Goal: Task Accomplishment & Management: Use online tool/utility

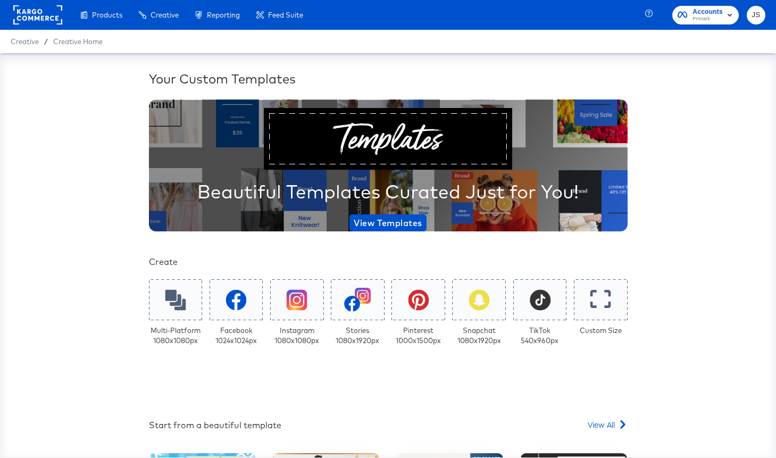
scroll to position [161, 0]
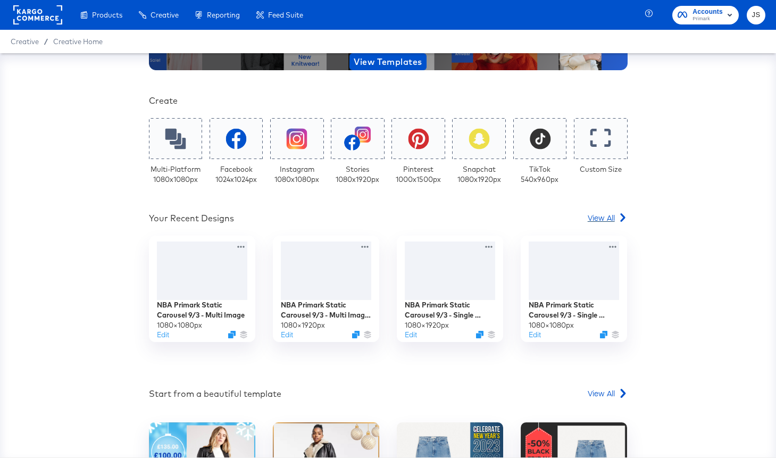
click at [601, 216] on span "View All" at bounding box center [601, 217] width 27 height 11
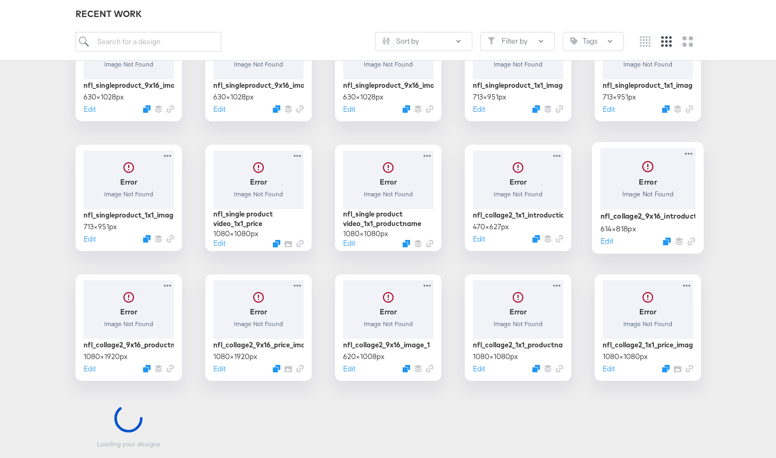
scroll to position [483, 0]
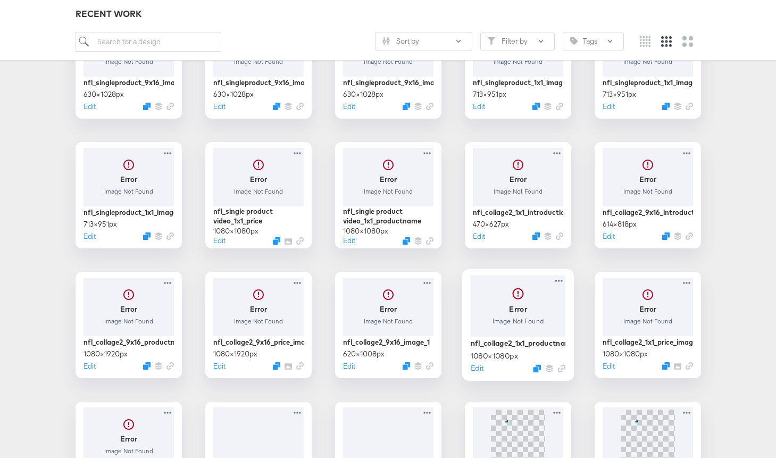
click at [557, 324] on div at bounding box center [517, 306] width 95 height 62
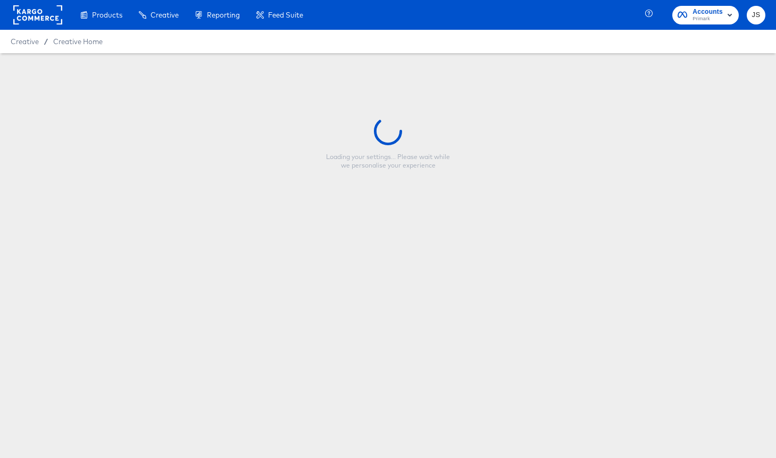
type input "nfl_collage2_1x1_productname_image"
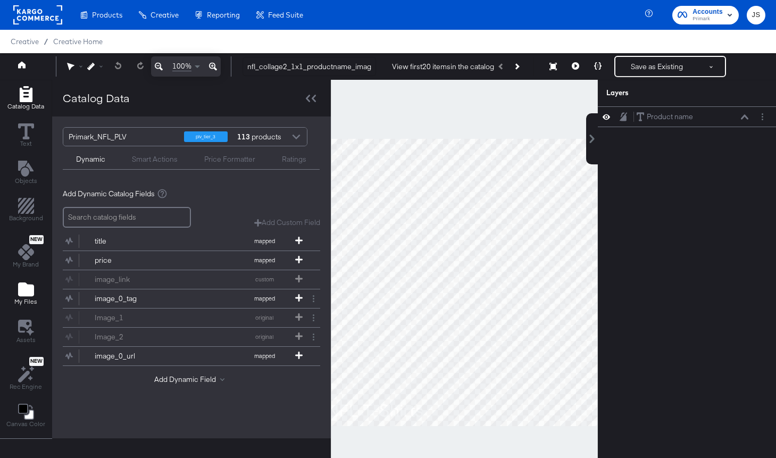
click at [23, 279] on button "My Files" at bounding box center [26, 294] width 36 height 30
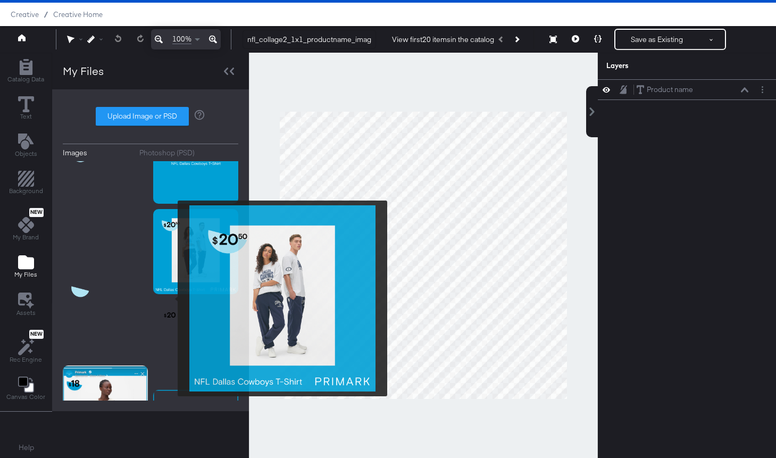
scroll to position [290, 0]
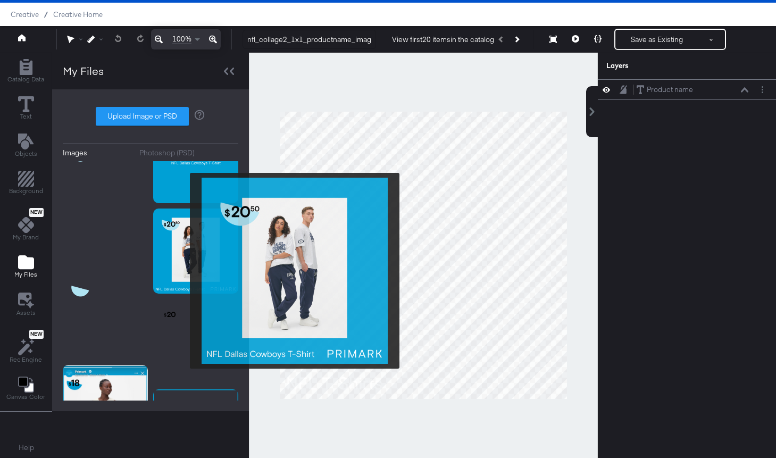
click at [183, 271] on img at bounding box center [195, 251] width 85 height 85
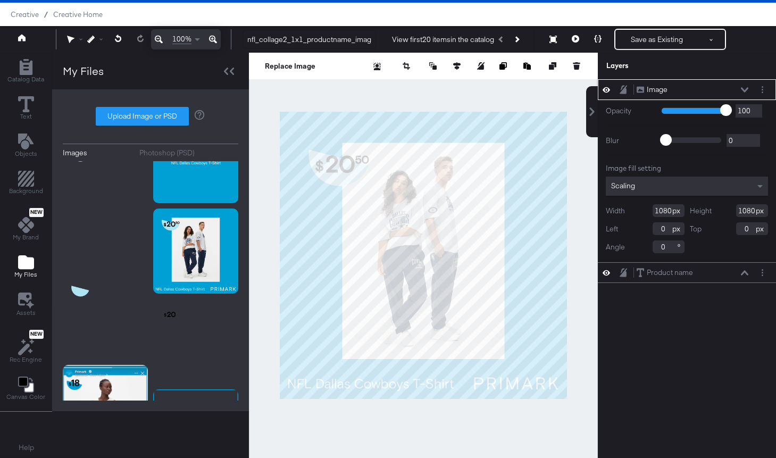
click at [745, 89] on icon at bounding box center [744, 89] width 7 height 5
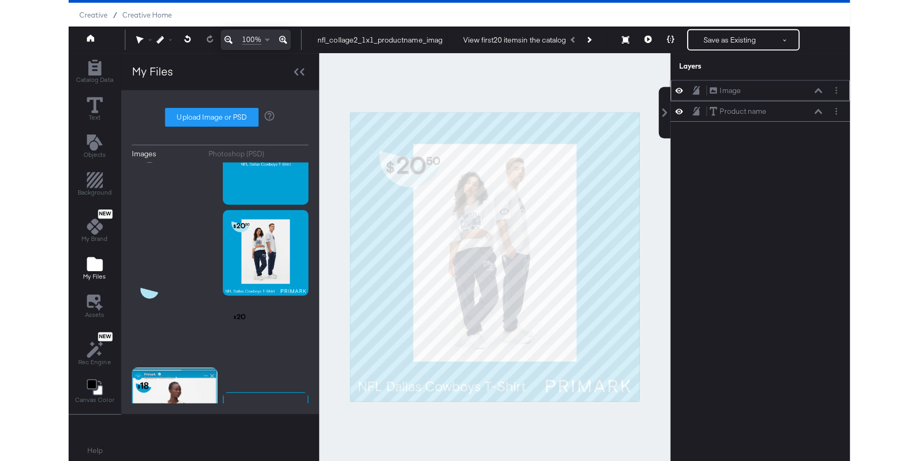
scroll to position [23, 0]
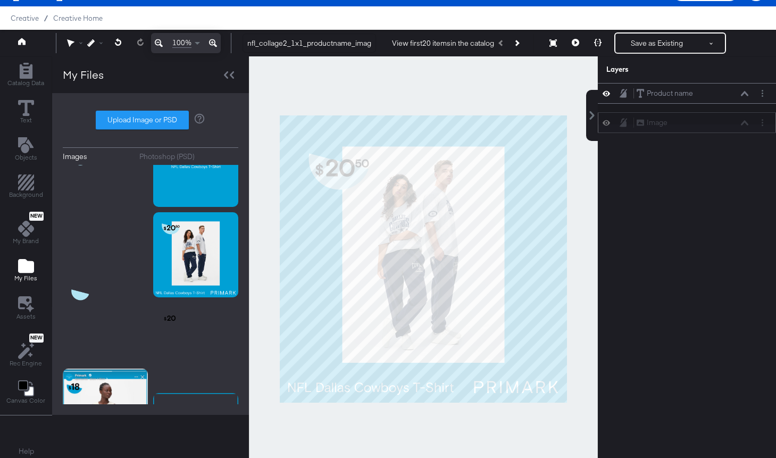
drag, startPoint x: 723, startPoint y: 88, endPoint x: 723, endPoint y: 126, distance: 37.8
click at [723, 126] on div "Image Image" at bounding box center [692, 122] width 113 height 11
click at [746, 93] on icon at bounding box center [744, 93] width 7 height 5
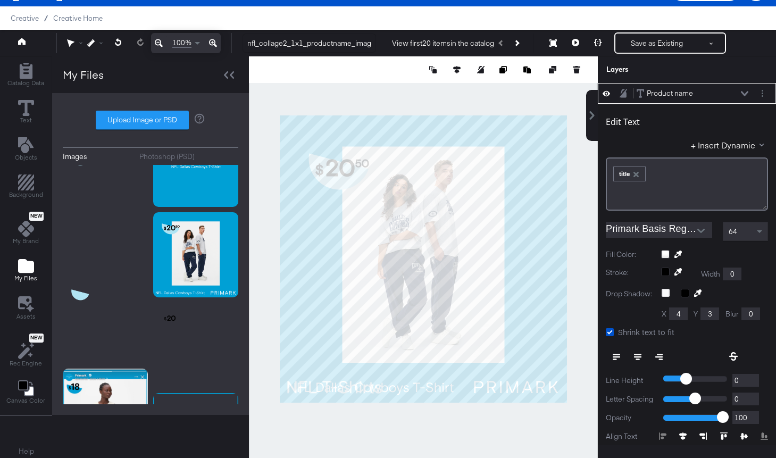
click at [618, 356] on icon at bounding box center [616, 356] width 7 height 7
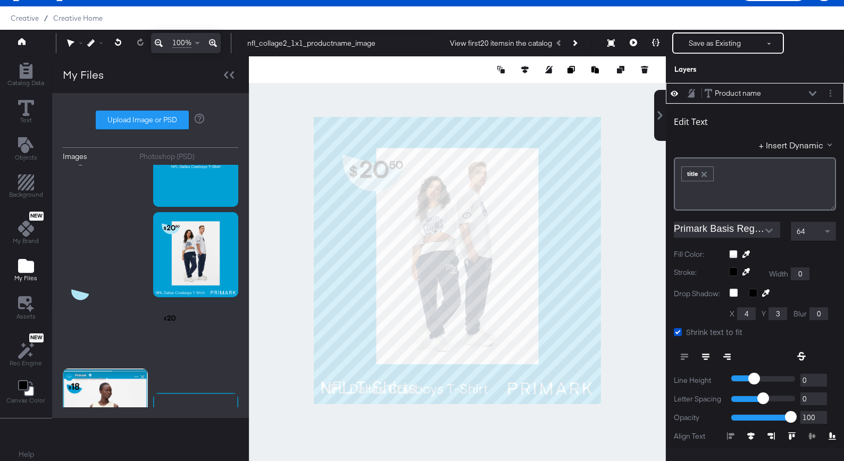
click at [776, 96] on div "Product name Product name" at bounding box center [760, 93] width 113 height 11
click at [776, 94] on icon at bounding box center [812, 93] width 7 height 5
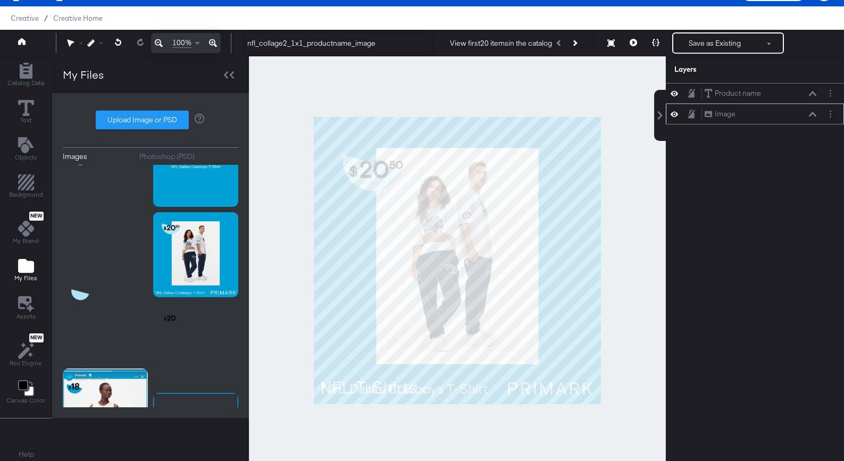
click at [675, 112] on icon at bounding box center [674, 114] width 7 height 5
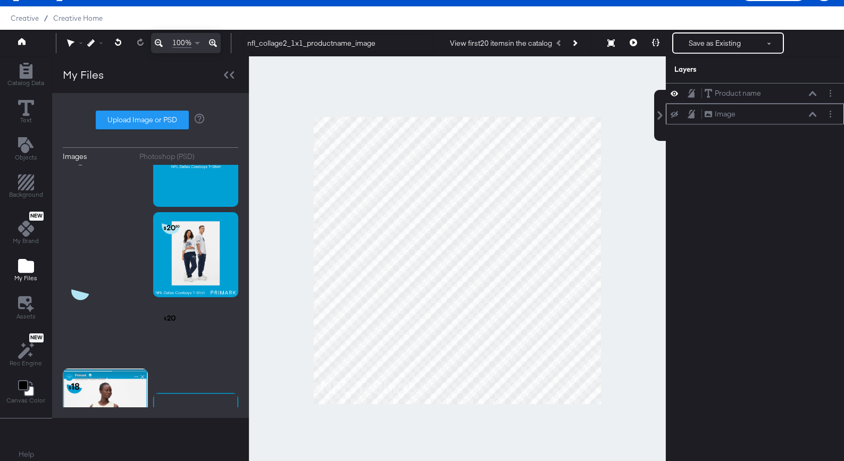
click at [675, 112] on icon at bounding box center [674, 114] width 7 height 7
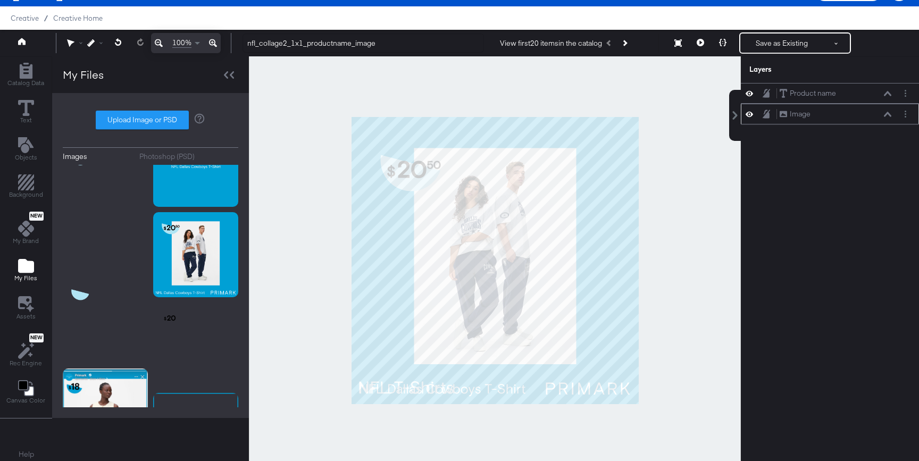
click at [748, 112] on icon at bounding box center [749, 114] width 7 height 9
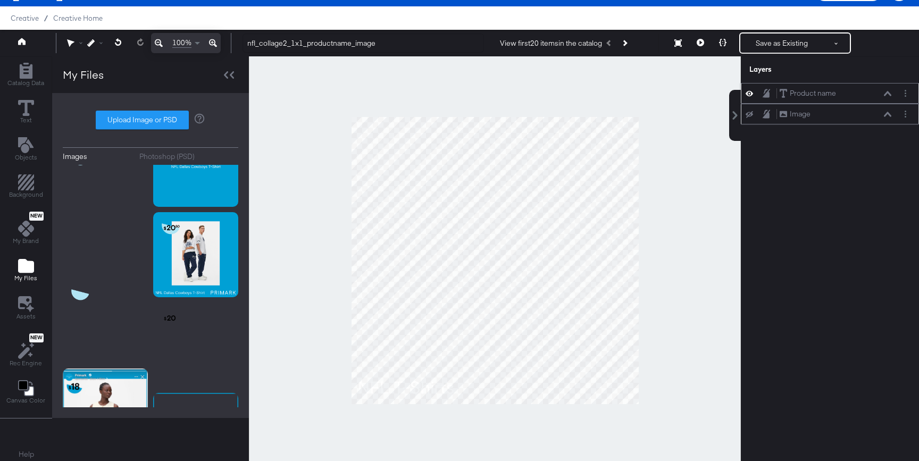
click at [776, 95] on icon at bounding box center [887, 93] width 7 height 5
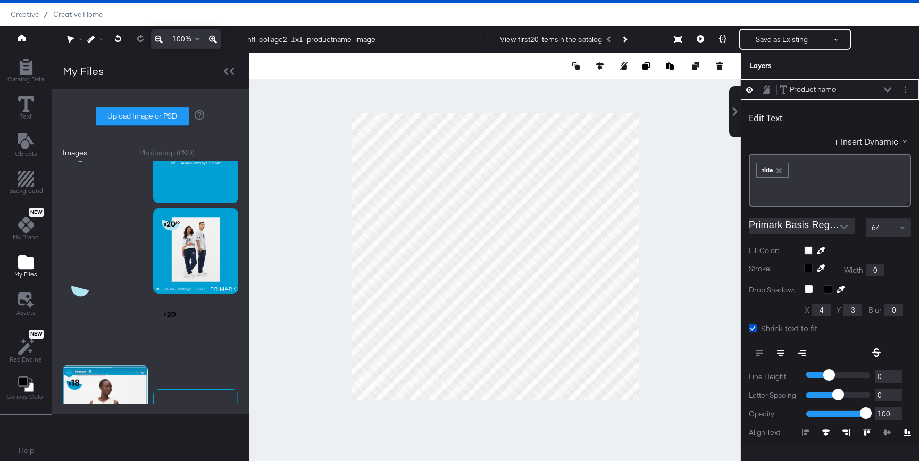
scroll to position [28, 0]
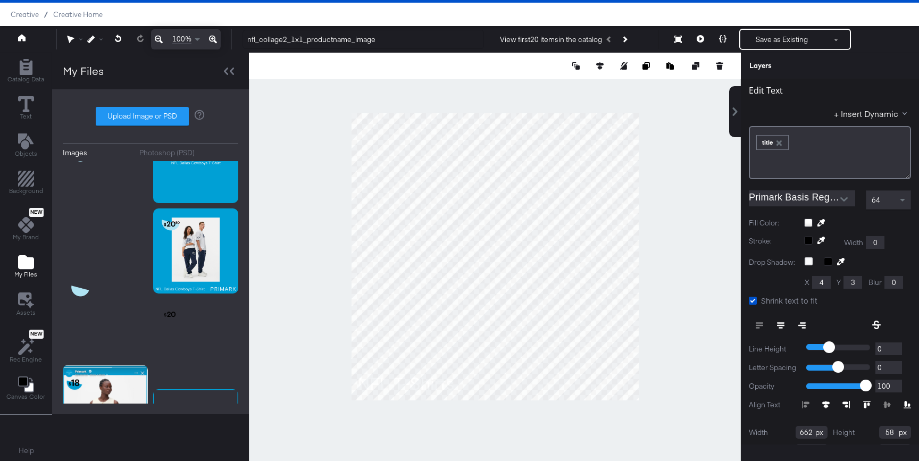
click at [776, 405] on icon at bounding box center [907, 404] width 7 height 7
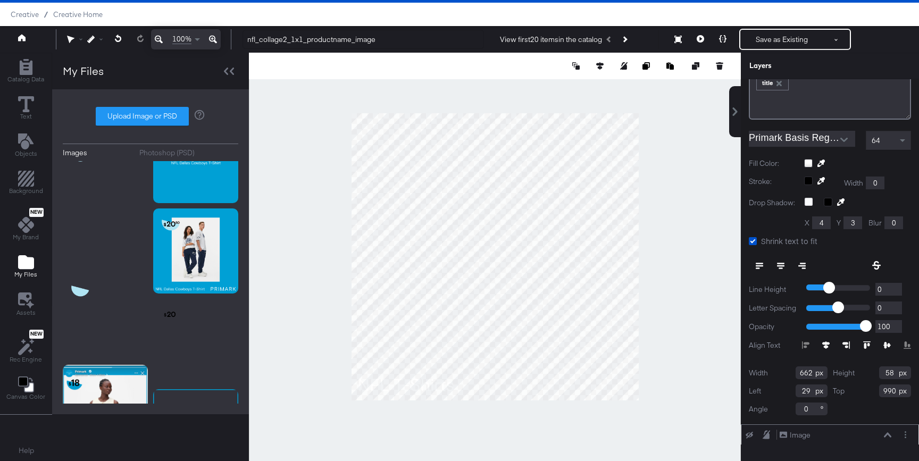
scroll to position [0, 0]
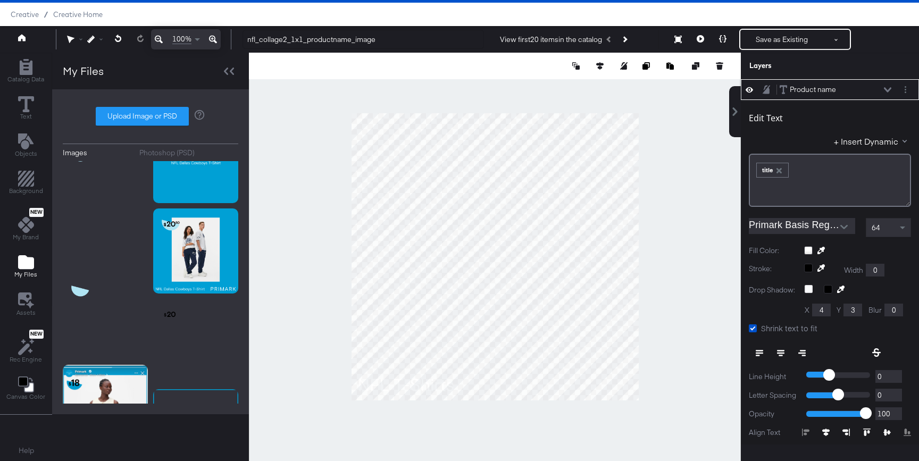
click at [776, 89] on icon at bounding box center [887, 89] width 7 height 5
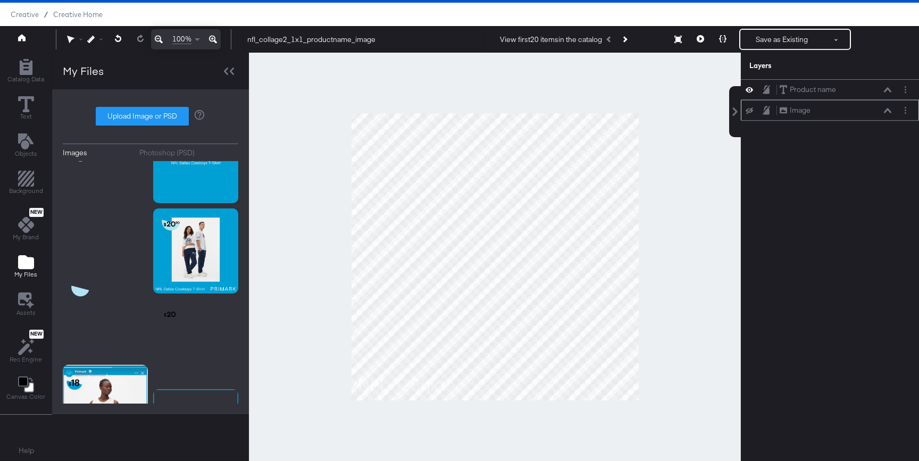
click at [747, 113] on icon at bounding box center [749, 110] width 7 height 7
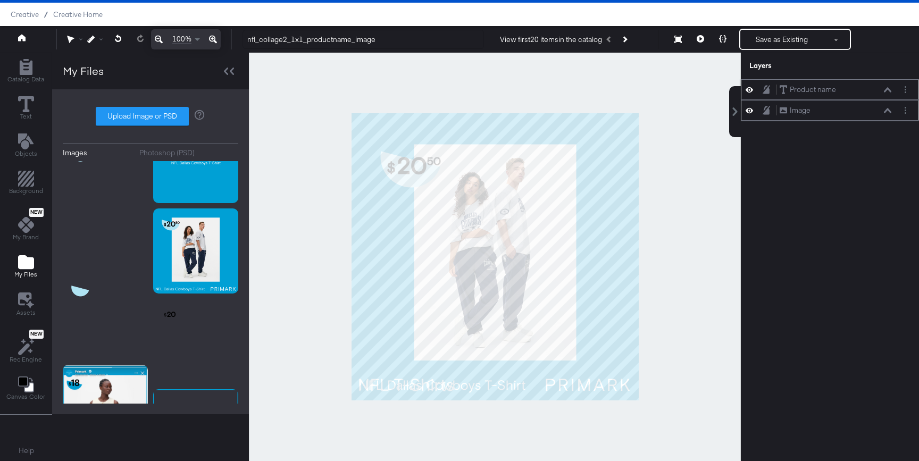
click at [776, 88] on icon at bounding box center [887, 89] width 7 height 5
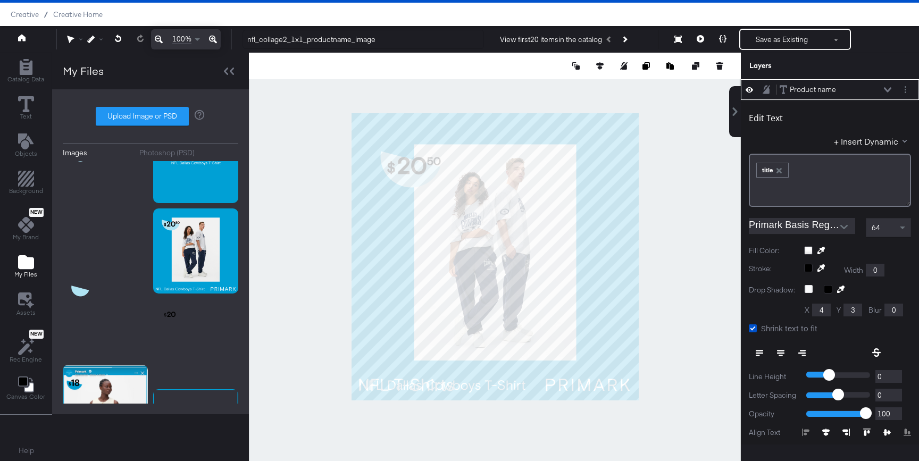
click at [776, 87] on button at bounding box center [888, 90] width 9 height 6
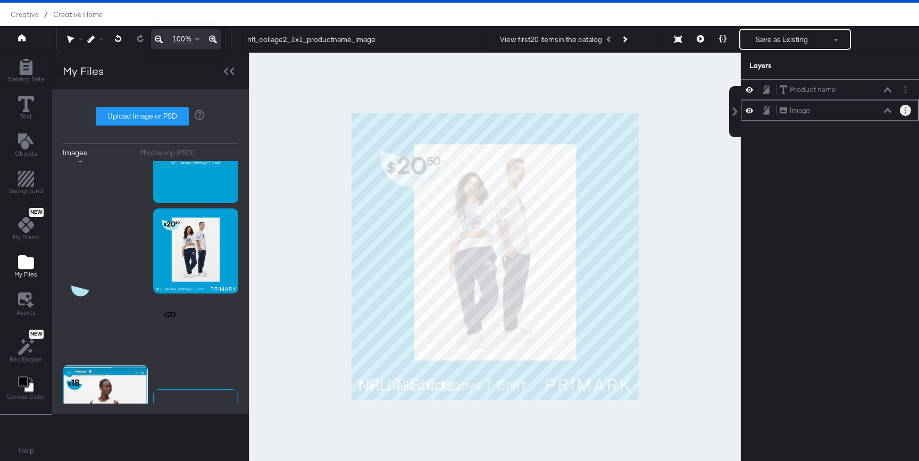
click at [776, 112] on button "Layer Options" at bounding box center [905, 110] width 11 height 11
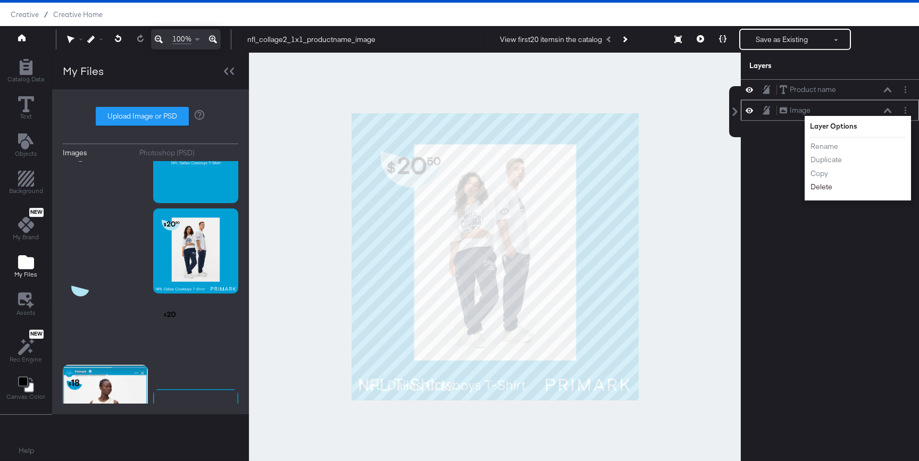
click at [776, 189] on button "Delete" at bounding box center [821, 186] width 23 height 11
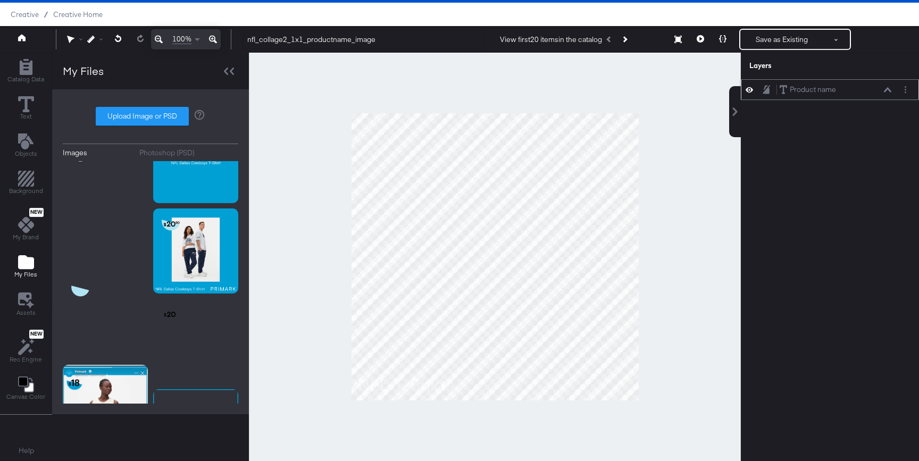
click at [776, 91] on icon at bounding box center [887, 89] width 7 height 5
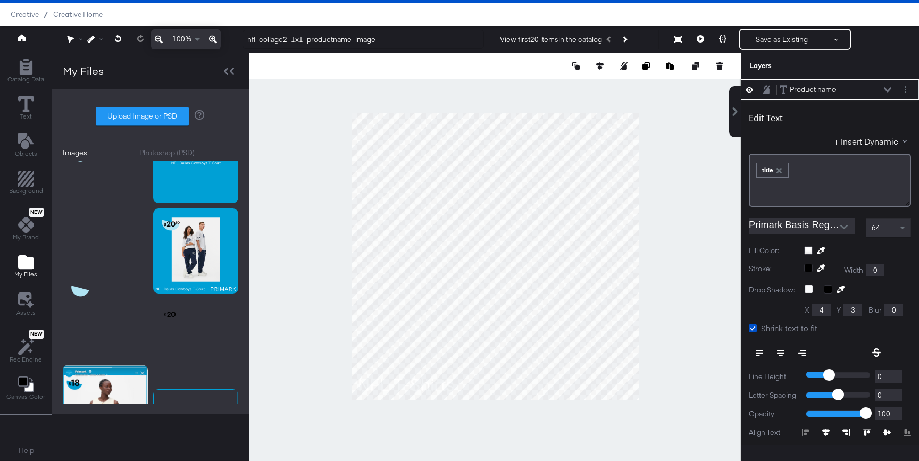
click at [776, 87] on icon at bounding box center [887, 89] width 7 height 5
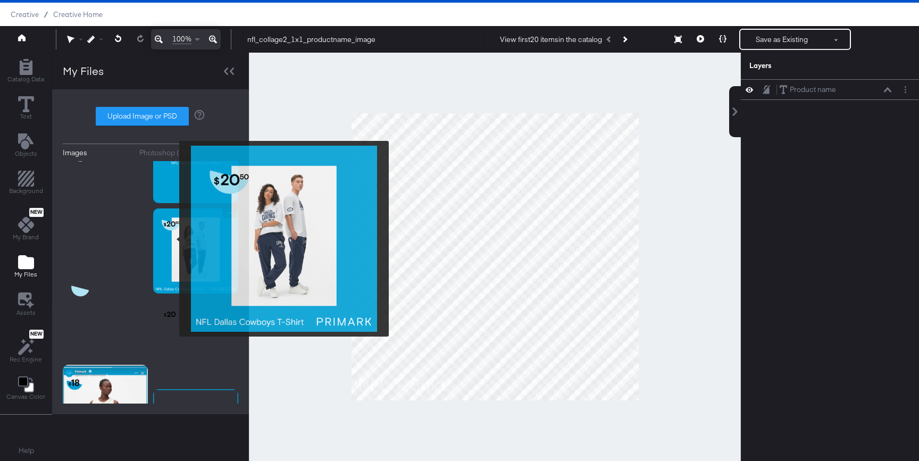
click at [167, 242] on img at bounding box center [195, 251] width 85 height 85
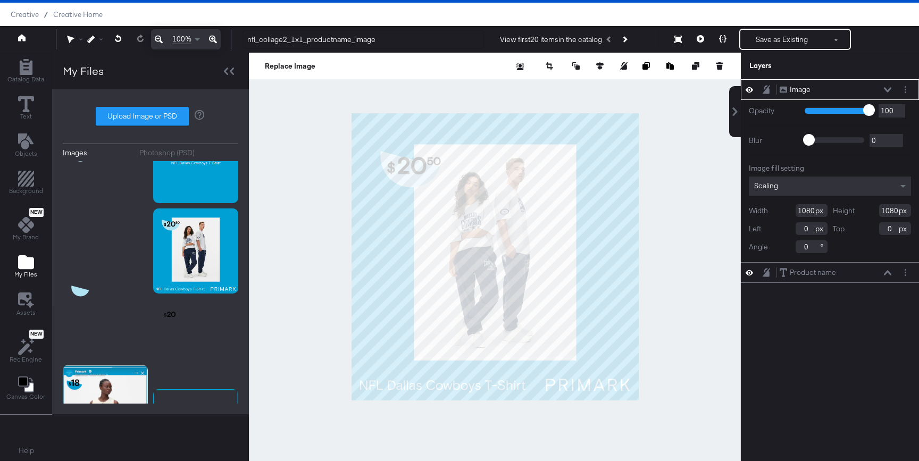
click at [755, 87] on div at bounding box center [752, 90] width 15 height 10
click at [749, 89] on icon at bounding box center [749, 89] width 7 height 9
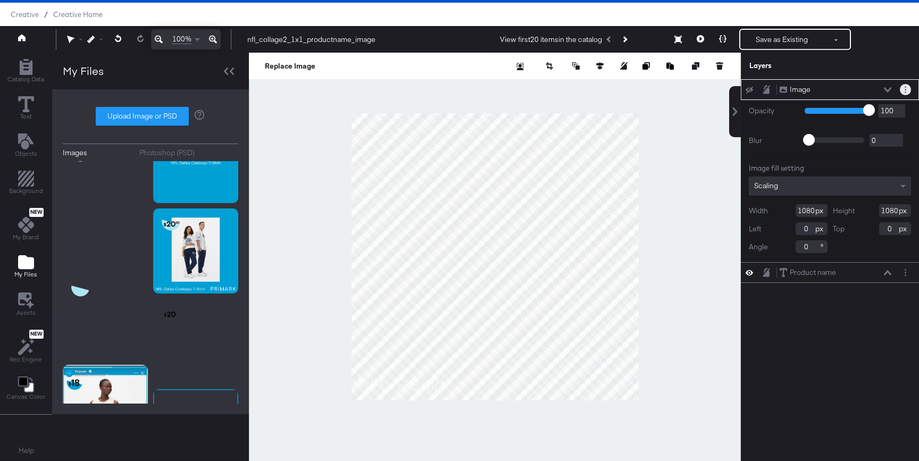
click at [776, 93] on button "Layer Options" at bounding box center [905, 89] width 11 height 11
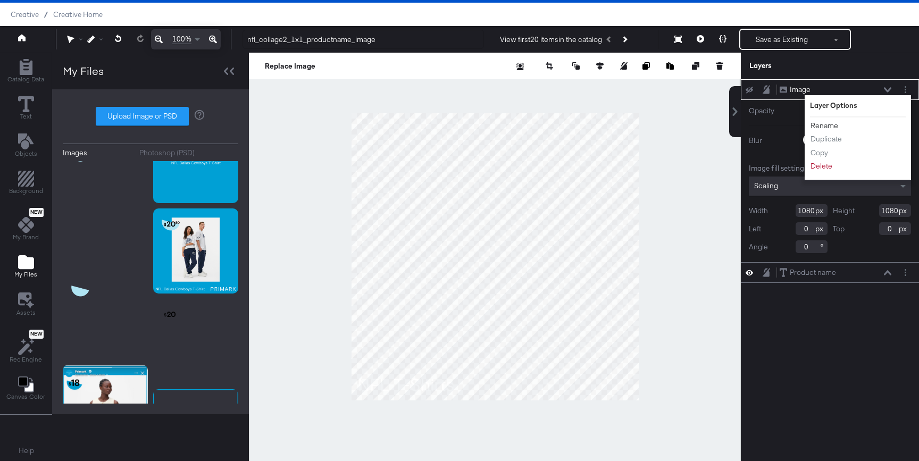
click at [776, 123] on button "Rename" at bounding box center [824, 125] width 29 height 11
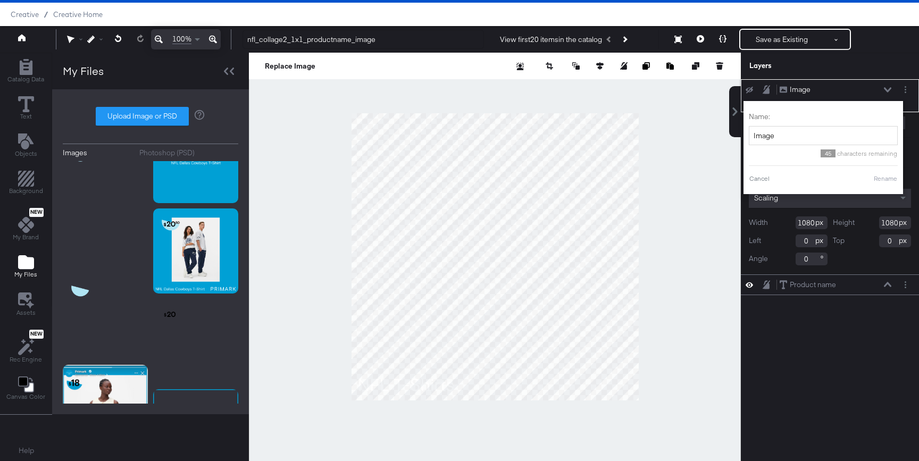
click at [771, 152] on div "45 characters remaining" at bounding box center [823, 153] width 149 height 8
click at [771, 142] on input "Image" at bounding box center [823, 136] width 149 height 20
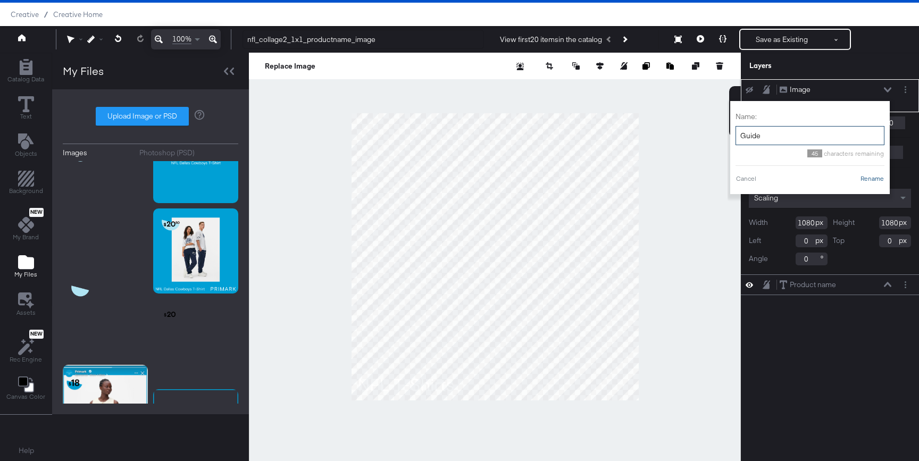
type input "Guide"
click at [776, 180] on button "Rename" at bounding box center [872, 179] width 24 height 10
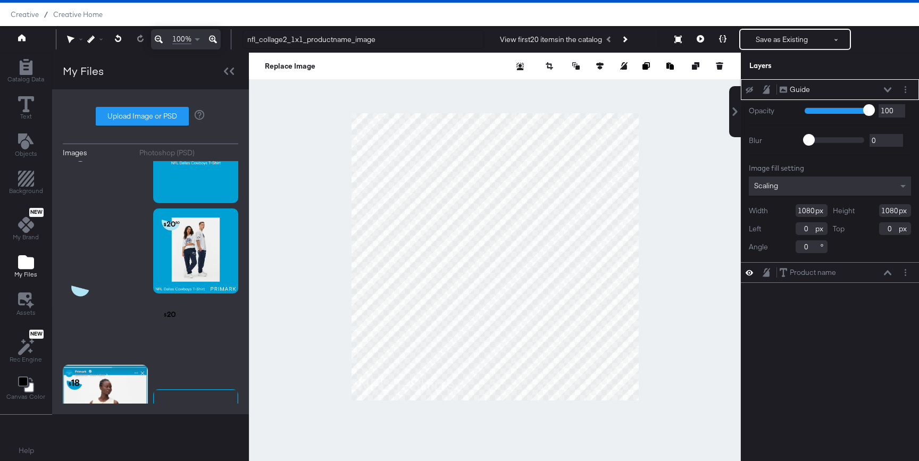
click at [776, 88] on icon at bounding box center [887, 89] width 7 height 5
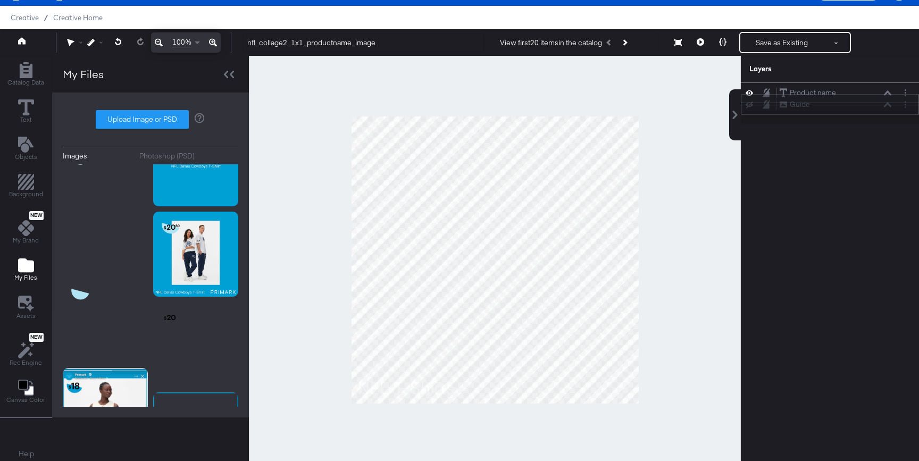
scroll to position [19, 0]
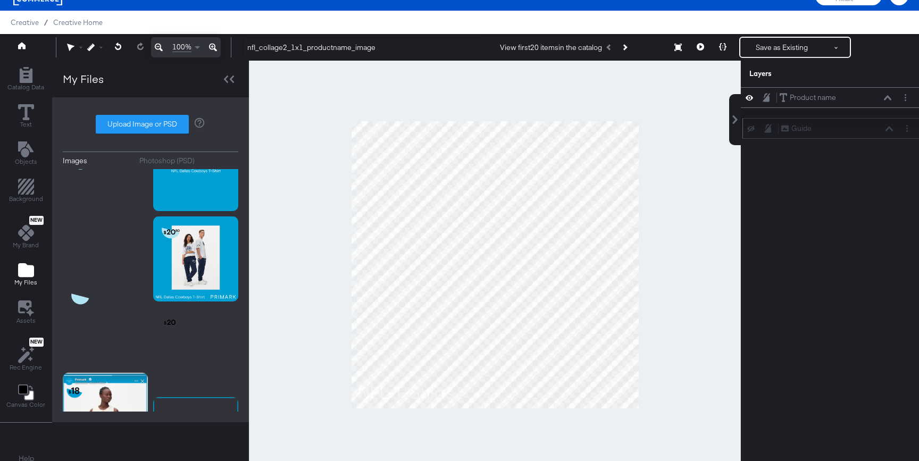
drag, startPoint x: 878, startPoint y: 84, endPoint x: 880, endPoint y: 129, distance: 45.3
click at [776, 129] on div "Guide Guide" at bounding box center [837, 128] width 113 height 11
click at [776, 97] on icon at bounding box center [887, 97] width 7 height 5
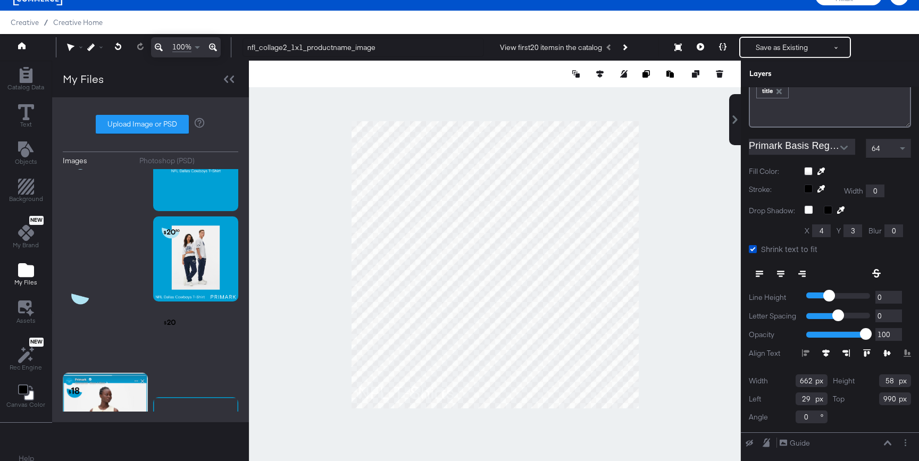
scroll to position [0, 0]
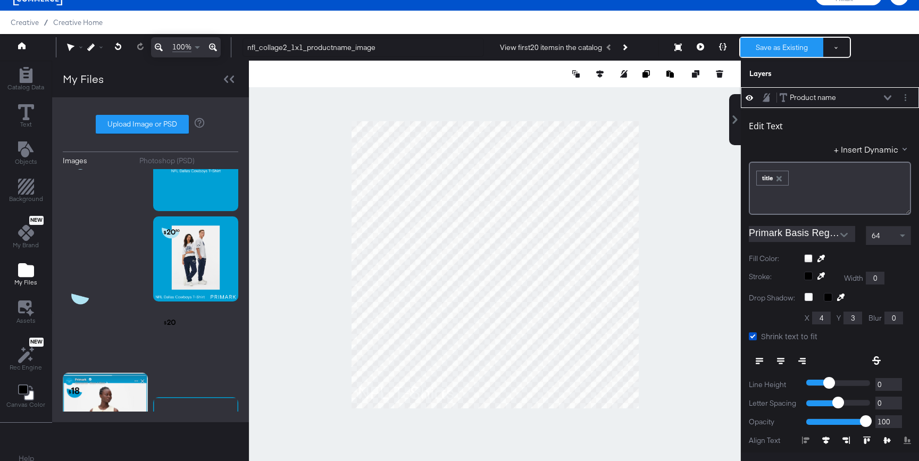
click at [776, 48] on button "Save as Existing" at bounding box center [782, 47] width 83 height 19
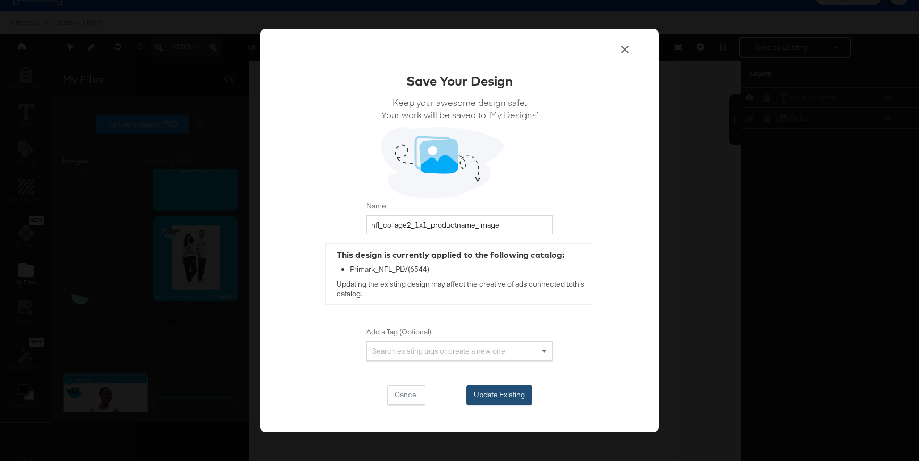
click at [503, 390] on button "Update Existing" at bounding box center [500, 395] width 66 height 19
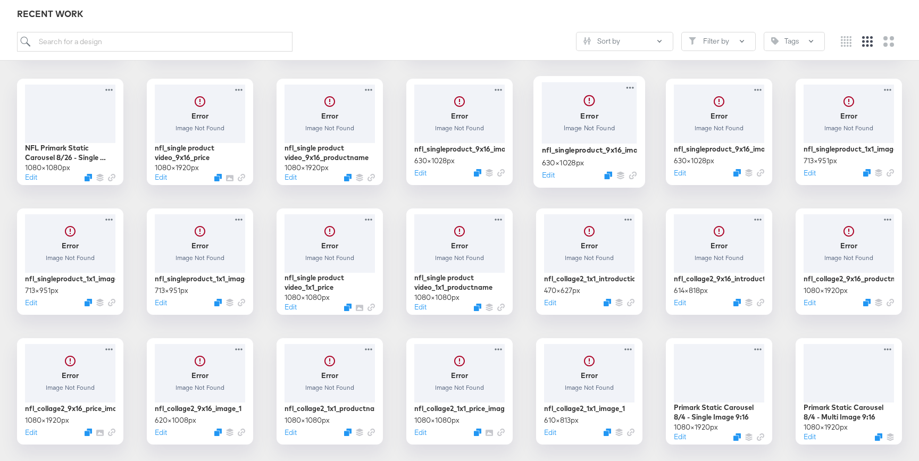
scroll to position [293, 0]
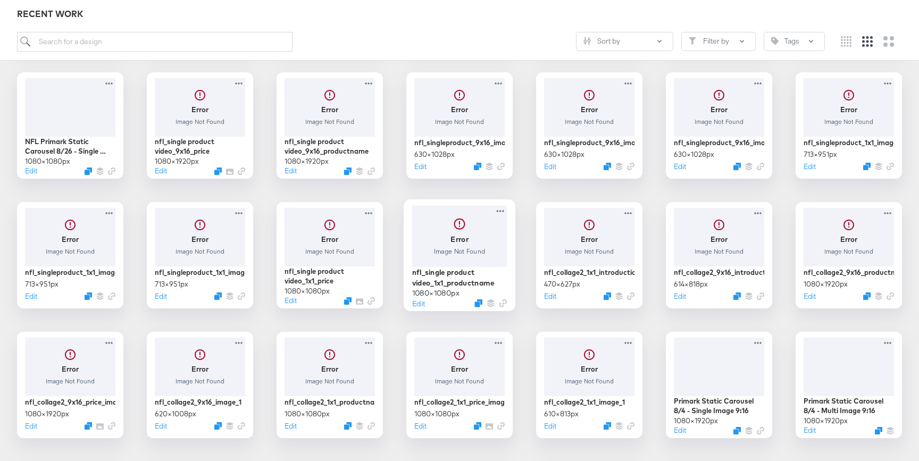
click at [489, 239] on div at bounding box center [459, 235] width 95 height 61
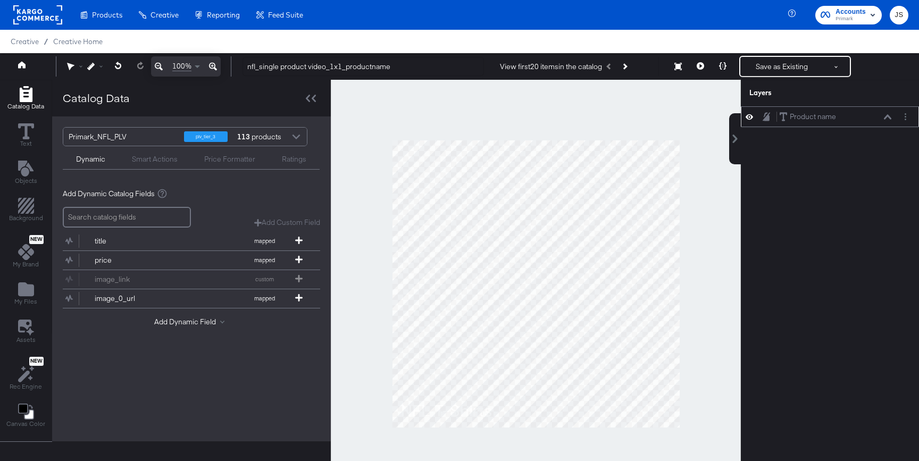
click at [776, 118] on icon at bounding box center [887, 116] width 7 height 5
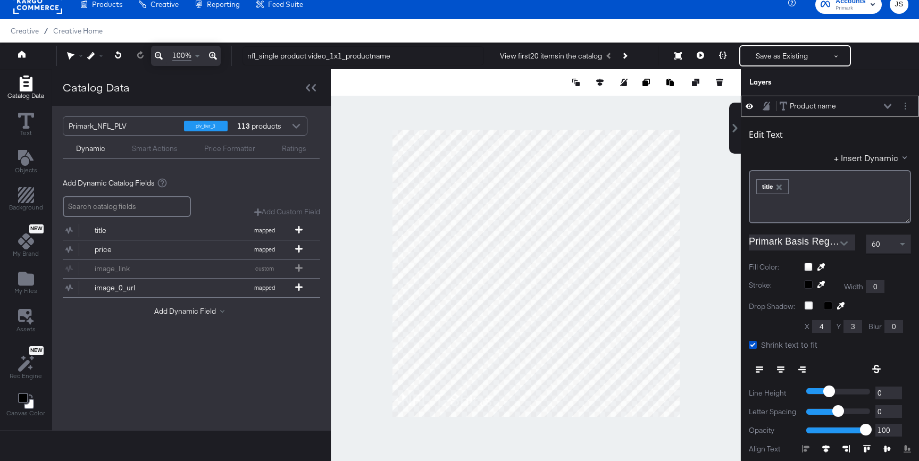
scroll to position [66, 0]
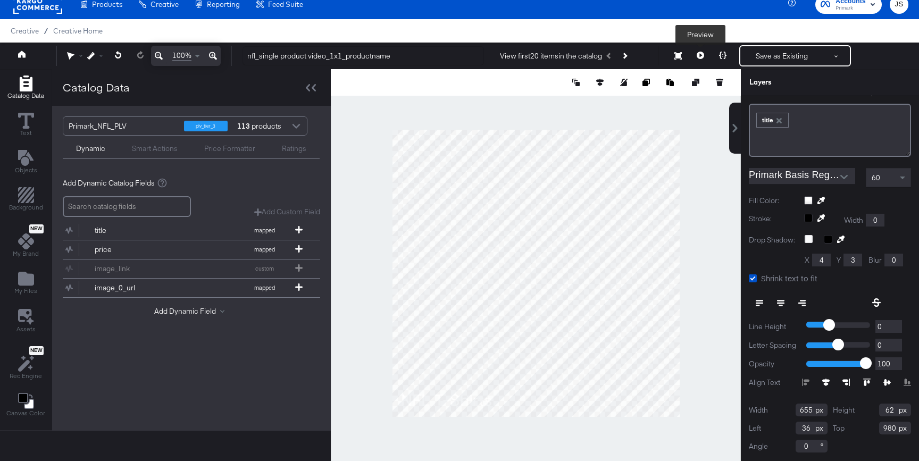
click at [703, 57] on icon at bounding box center [700, 55] width 7 height 7
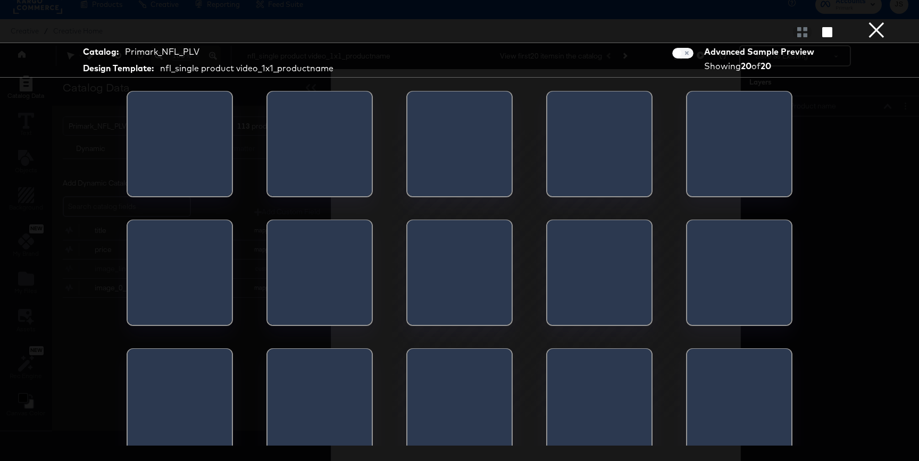
scroll to position [0, 0]
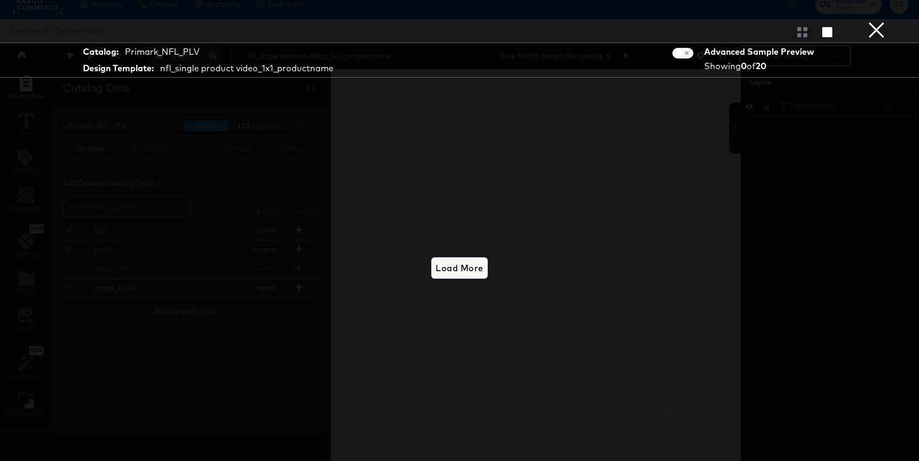
click at [473, 269] on span "Load More" at bounding box center [459, 268] width 47 height 15
click at [776, 21] on button "×" at bounding box center [876, 10] width 21 height 21
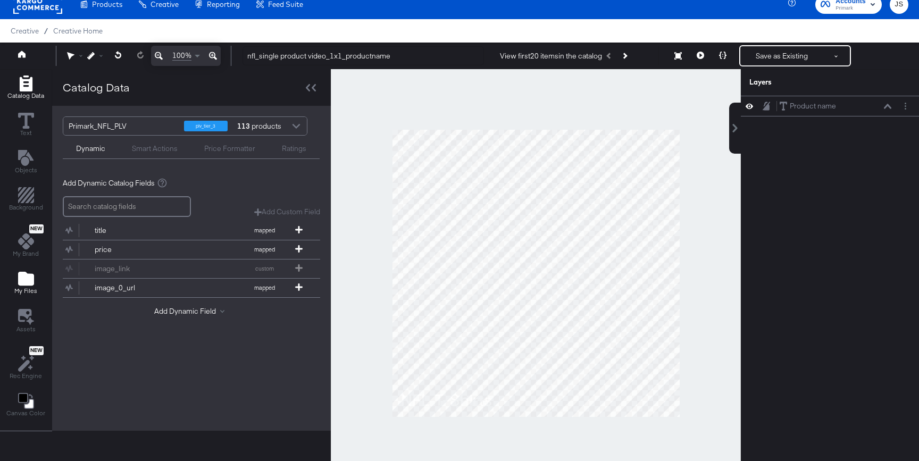
click at [31, 286] on icon "Add Files" at bounding box center [26, 279] width 16 height 16
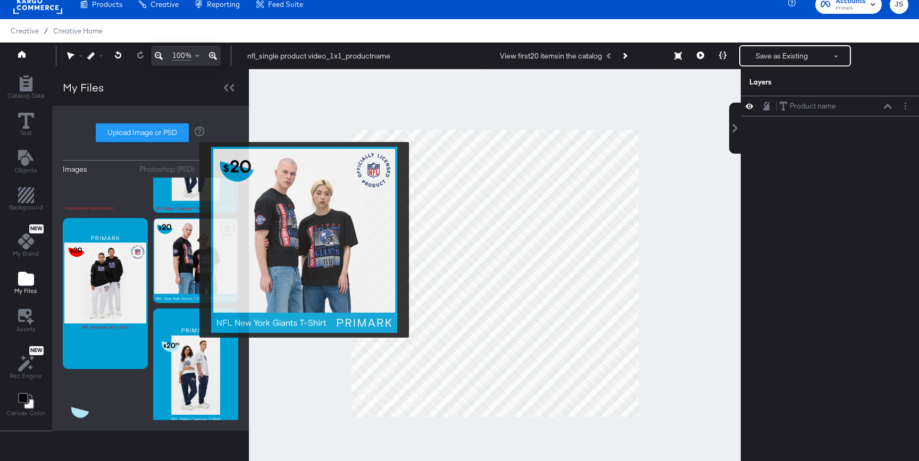
scroll to position [51, 0]
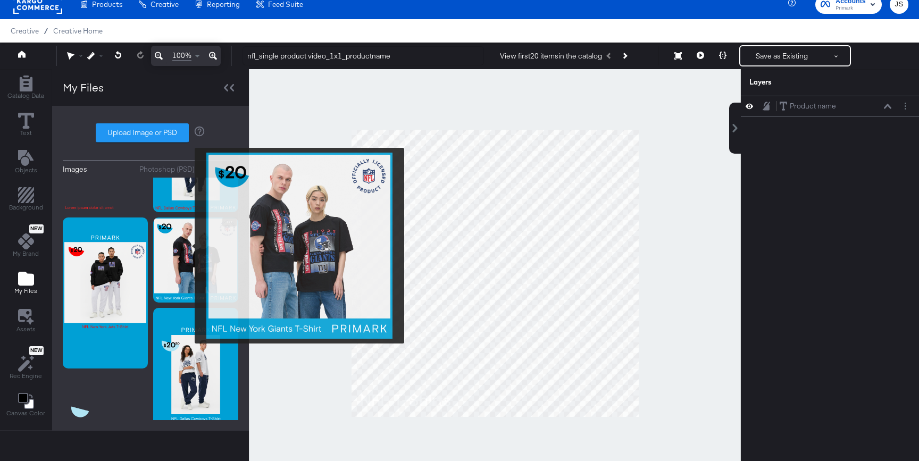
click at [186, 249] on img at bounding box center [195, 260] width 85 height 85
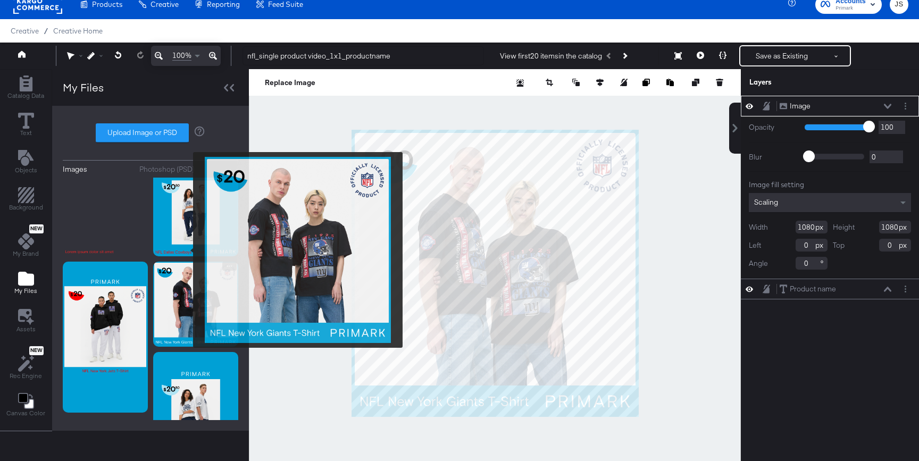
scroll to position [0, 0]
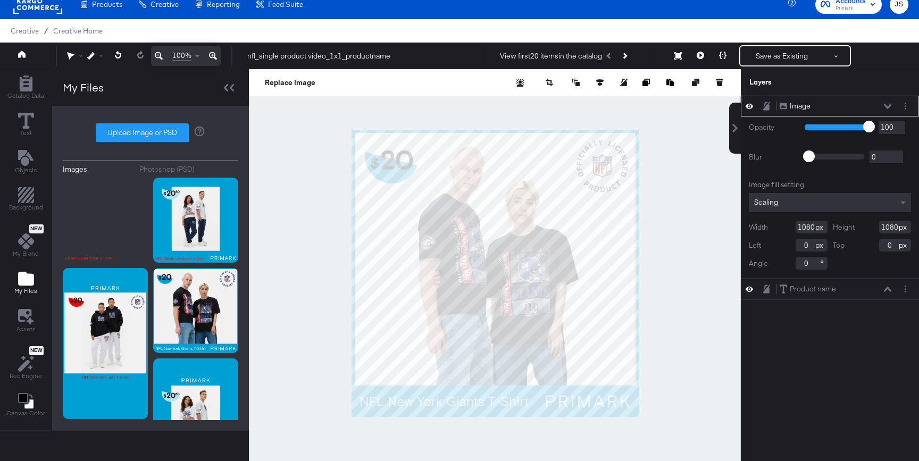
click at [776, 104] on icon at bounding box center [887, 106] width 7 height 5
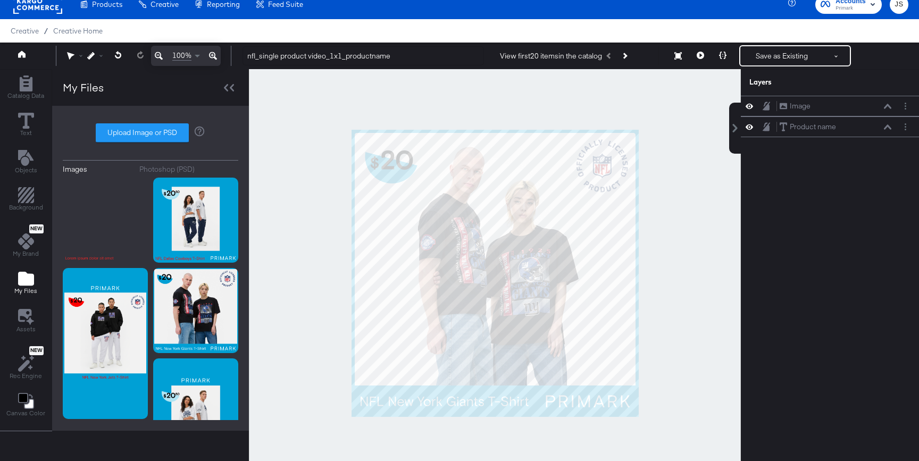
scroll to position [8, 0]
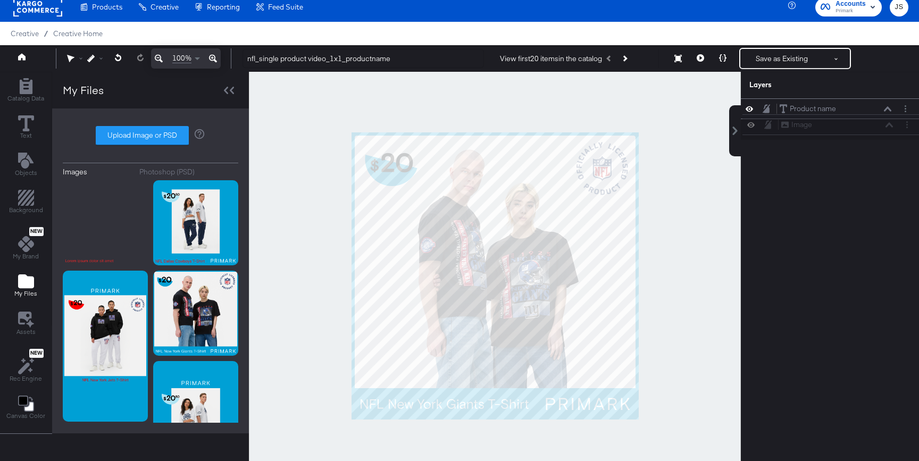
drag, startPoint x: 868, startPoint y: 103, endPoint x: 869, endPoint y: 131, distance: 28.2
click at [776, 131] on div "Image Image Product name Product name" at bounding box center [830, 118] width 178 height 41
click at [776, 110] on icon at bounding box center [887, 108] width 7 height 5
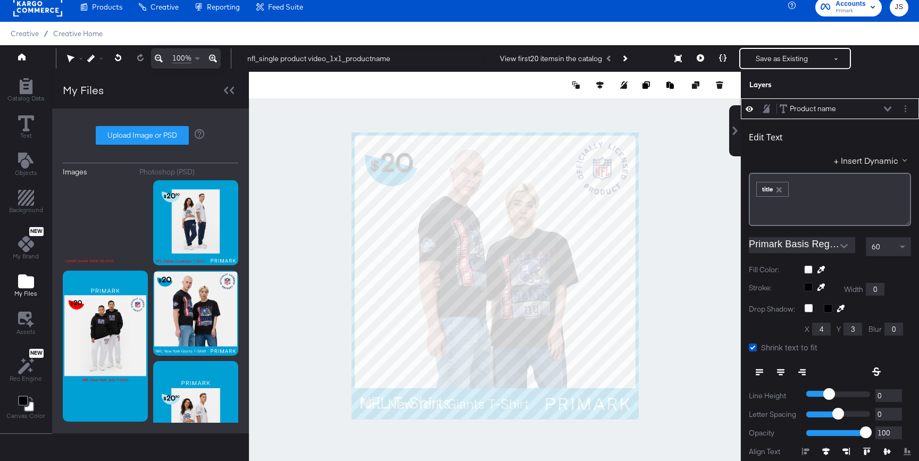
scroll to position [11, 0]
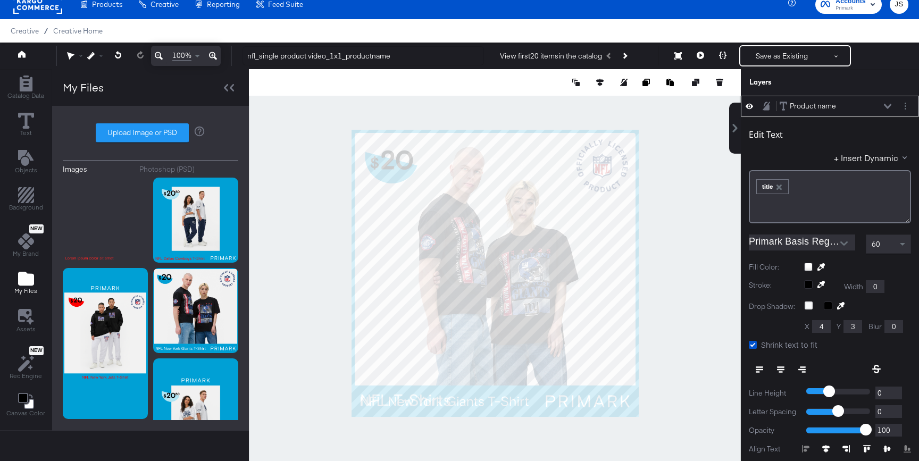
click at [776, 107] on icon at bounding box center [887, 106] width 7 height 5
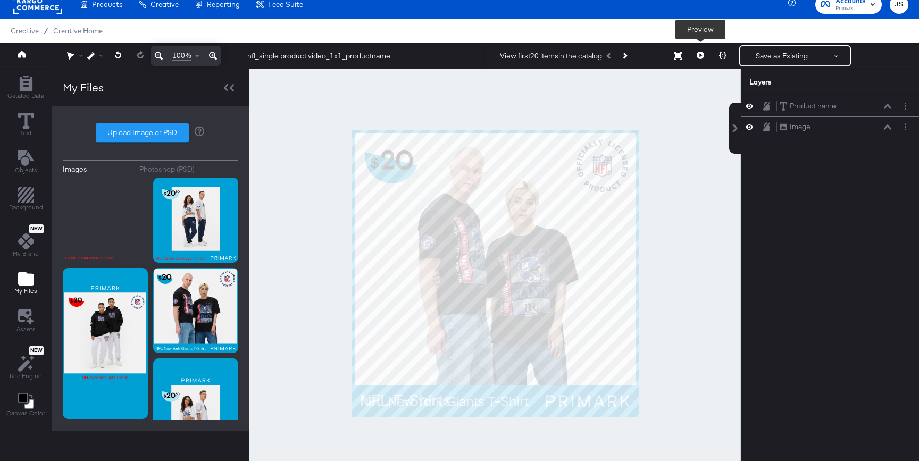
click at [697, 55] on icon at bounding box center [700, 55] width 7 height 7
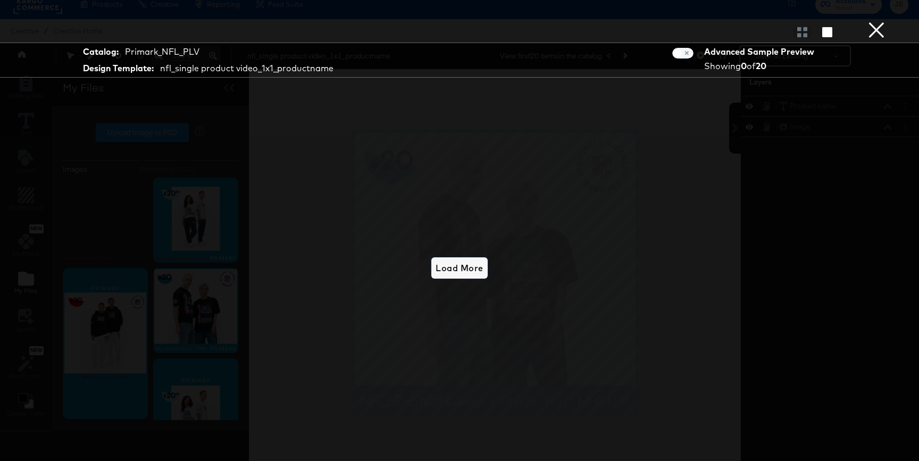
click at [443, 271] on span "Load More" at bounding box center [459, 268] width 47 height 15
click at [776, 21] on button "×" at bounding box center [876, 10] width 21 height 21
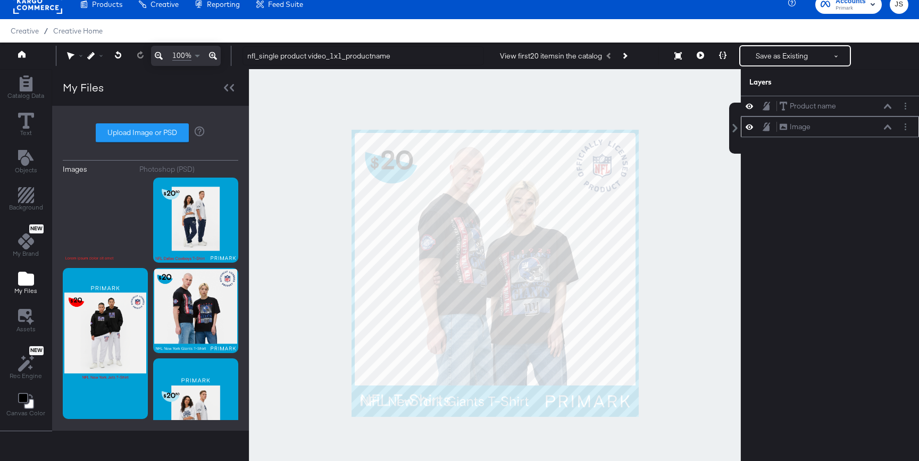
click at [752, 129] on icon at bounding box center [749, 126] width 7 height 9
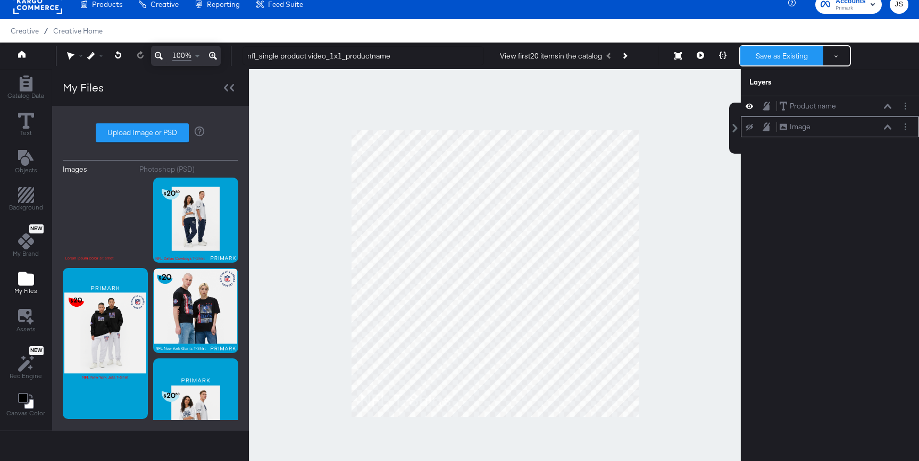
click at [768, 59] on button "Save as Existing" at bounding box center [782, 55] width 83 height 19
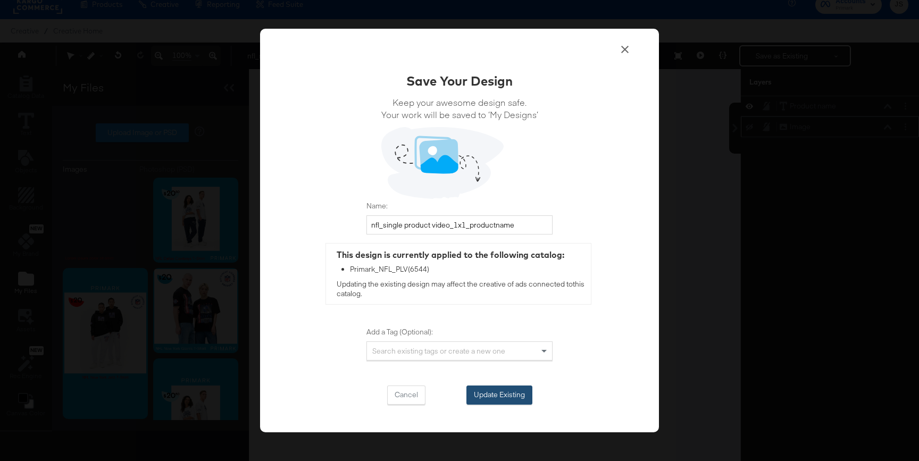
click at [526, 390] on button "Update Existing" at bounding box center [500, 395] width 66 height 19
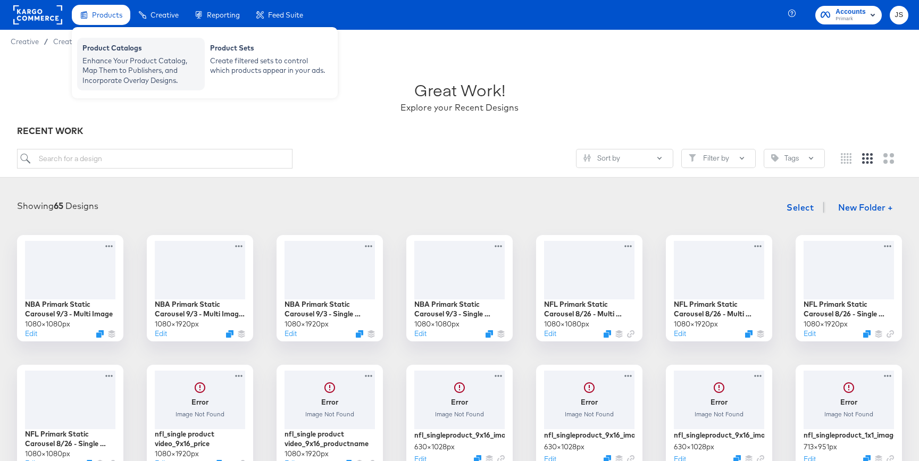
click at [117, 56] on div "Enhance Your Product Catalog, Map Them to Publishers, and Incorporate Overlay D…" at bounding box center [140, 71] width 117 height 30
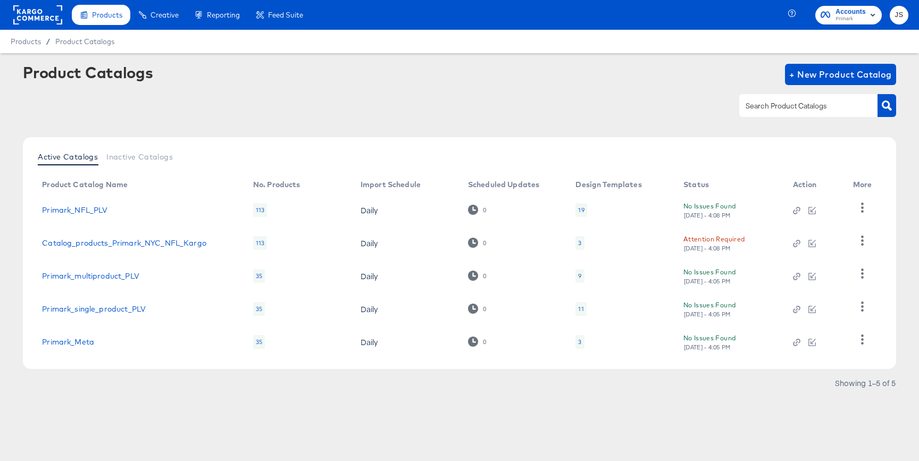
click at [577, 211] on div "19" at bounding box center [581, 210] width 11 height 14
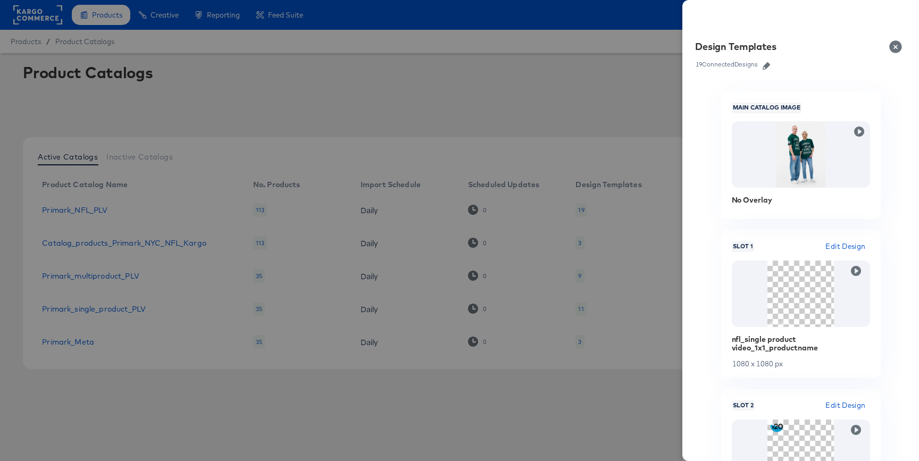
click at [768, 61] on link at bounding box center [767, 65] width 16 height 12
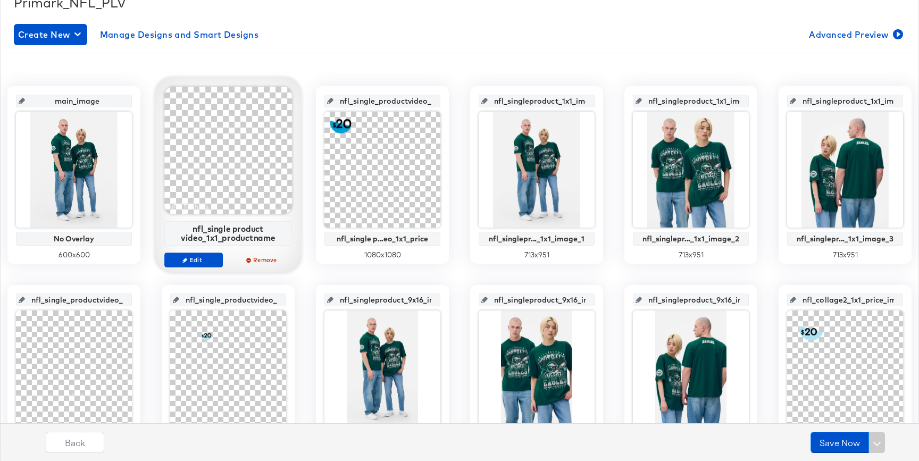
scroll to position [166, 0]
click at [204, 260] on span "Edit" at bounding box center [193, 260] width 49 height 8
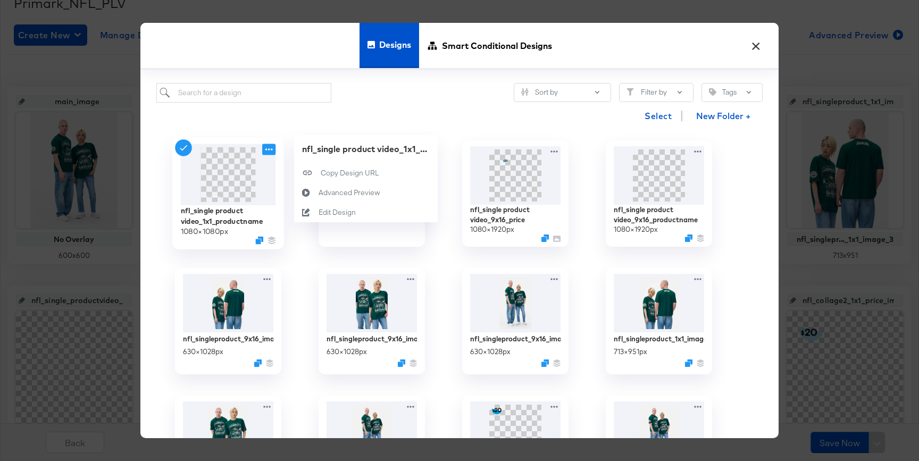
click at [266, 147] on icon at bounding box center [268, 149] width 13 height 11
click at [319, 212] on div "Edit Design Edit Design" at bounding box center [319, 212] width 0 height 0
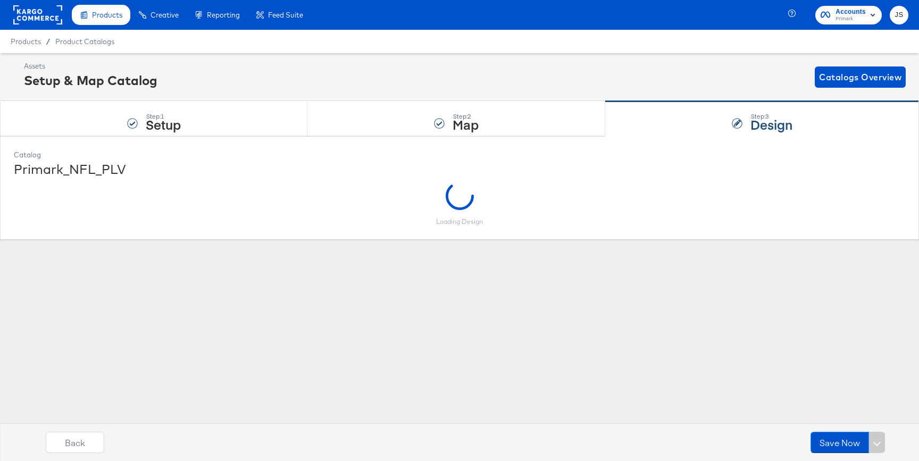
scroll to position [0, 0]
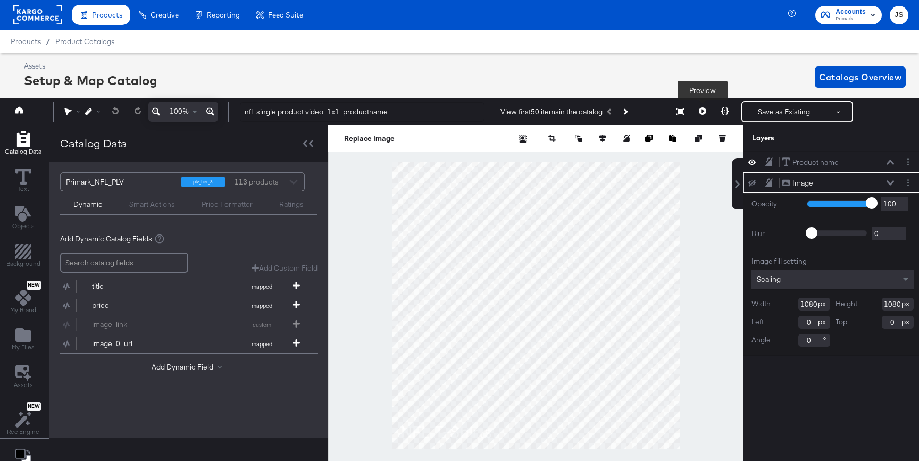
click at [707, 113] on button at bounding box center [703, 111] width 22 height 21
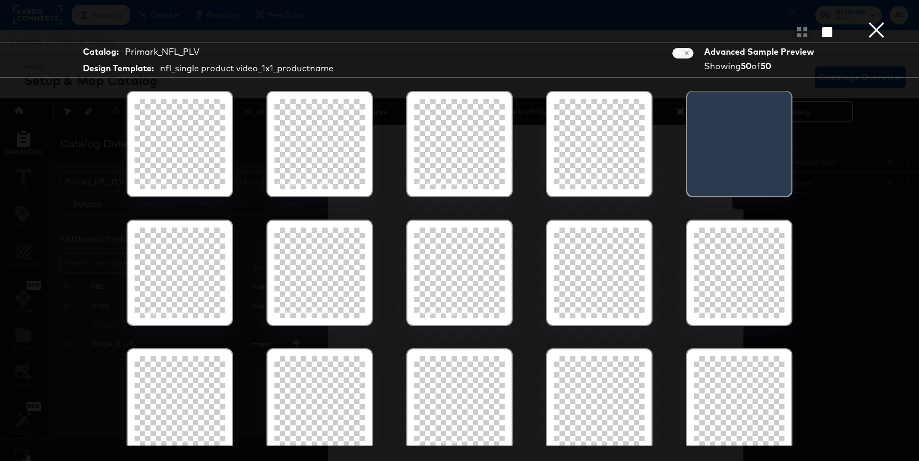
click at [776, 21] on button "×" at bounding box center [876, 10] width 21 height 21
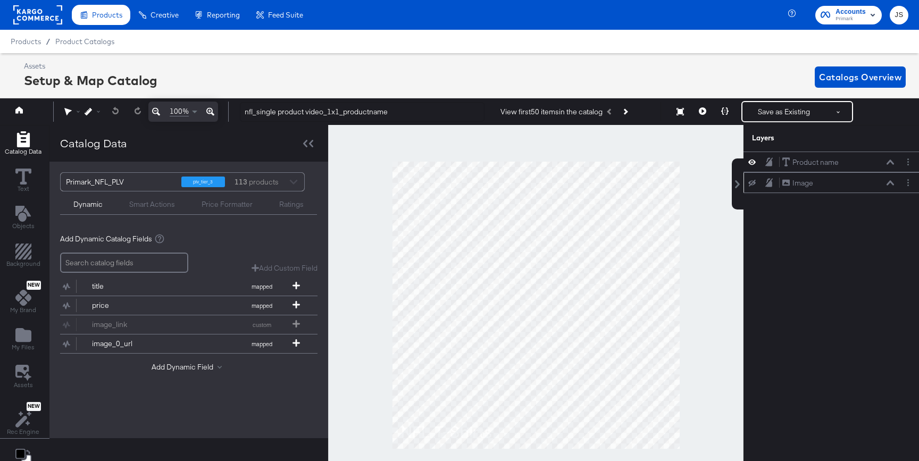
click at [751, 187] on button at bounding box center [752, 183] width 9 height 9
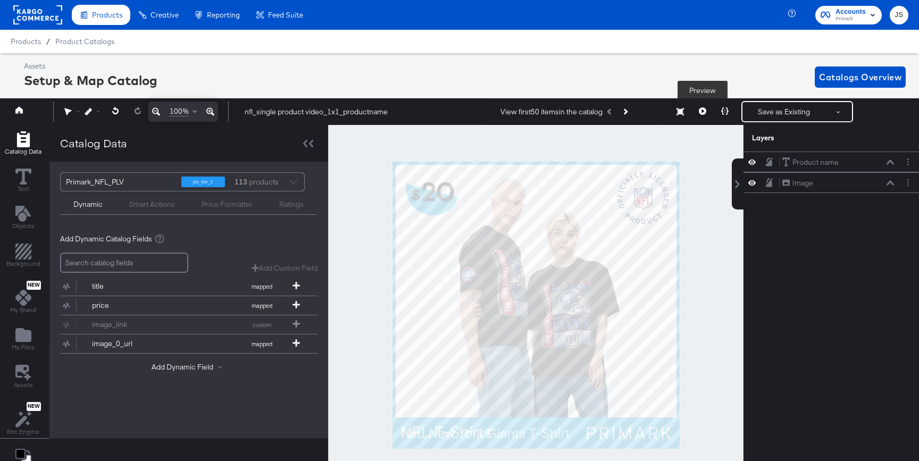
click at [706, 111] on button at bounding box center [703, 111] width 22 height 21
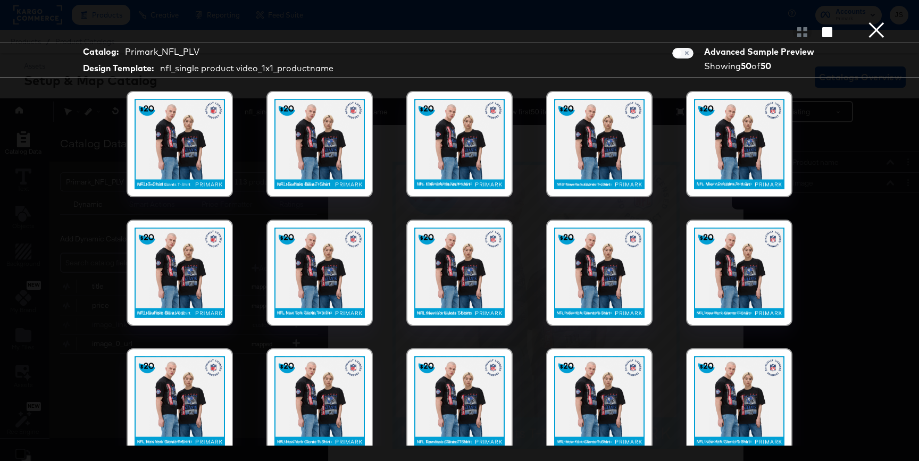
click at [421, 171] on div at bounding box center [459, 144] width 90 height 90
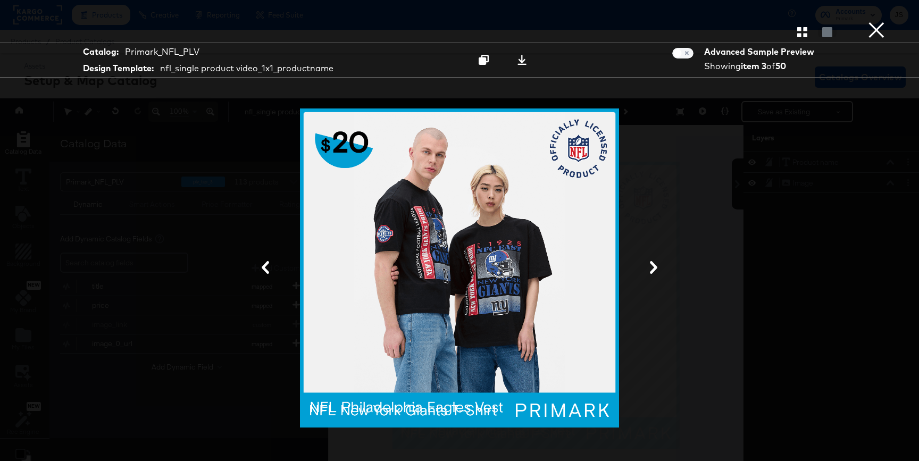
click at [776, 21] on button "×" at bounding box center [876, 10] width 21 height 21
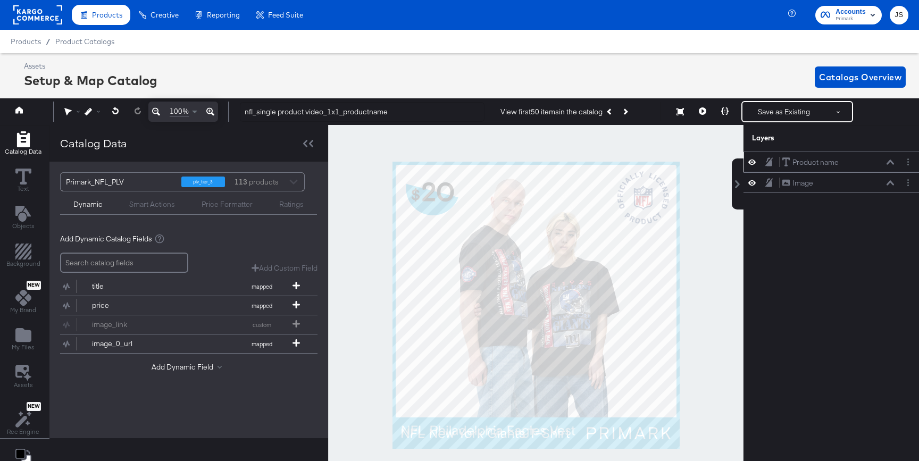
click at [776, 164] on icon at bounding box center [890, 162] width 7 height 5
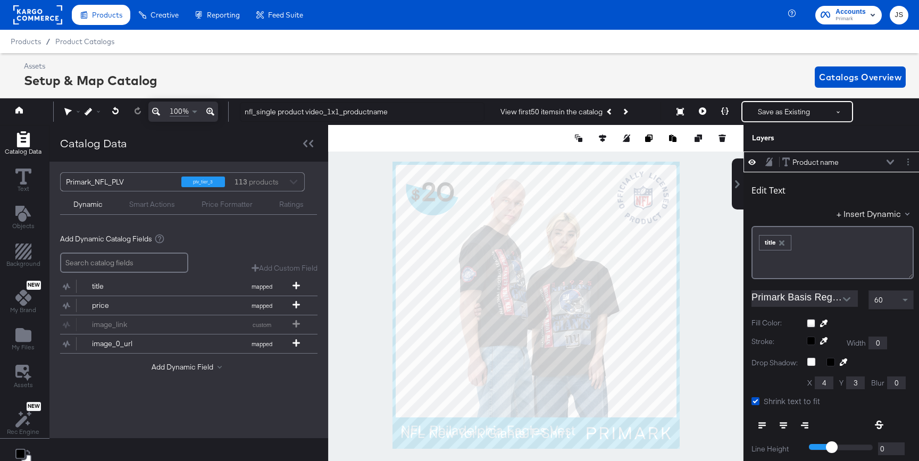
scroll to position [11, 3]
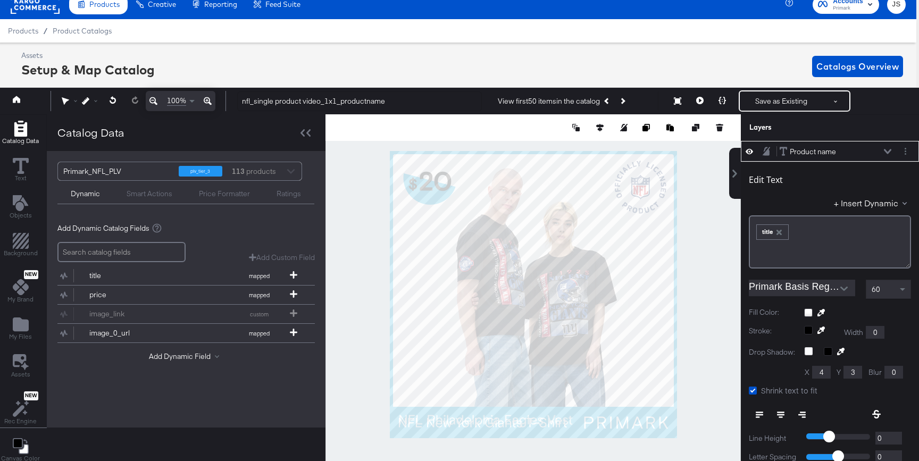
click at [776, 306] on div "Edit Text + Insert Dynamic ﻿ ﻿ title ﻿ Primark Basis Regular 60 Fill Color: Str…" at bounding box center [830, 368] width 178 height 412
click at [776, 309] on div at bounding box center [857, 313] width 107 height 9
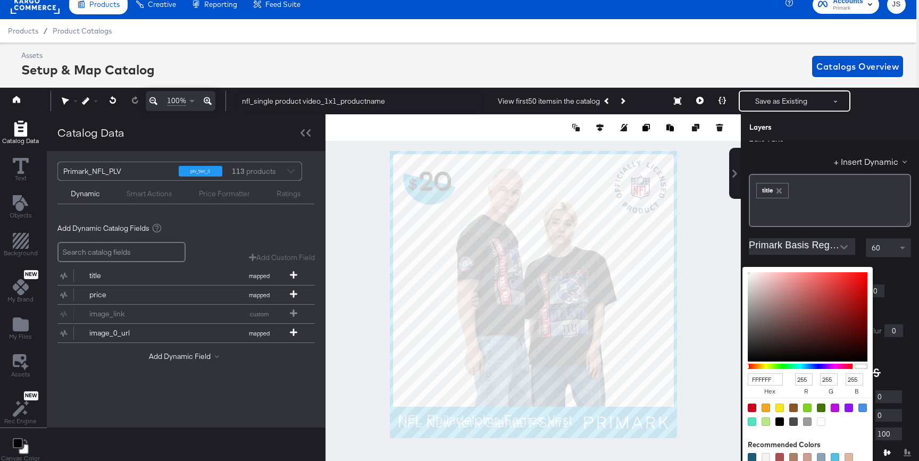
type input "D34A4A"
type input "211"
type input "74"
type input "D24747"
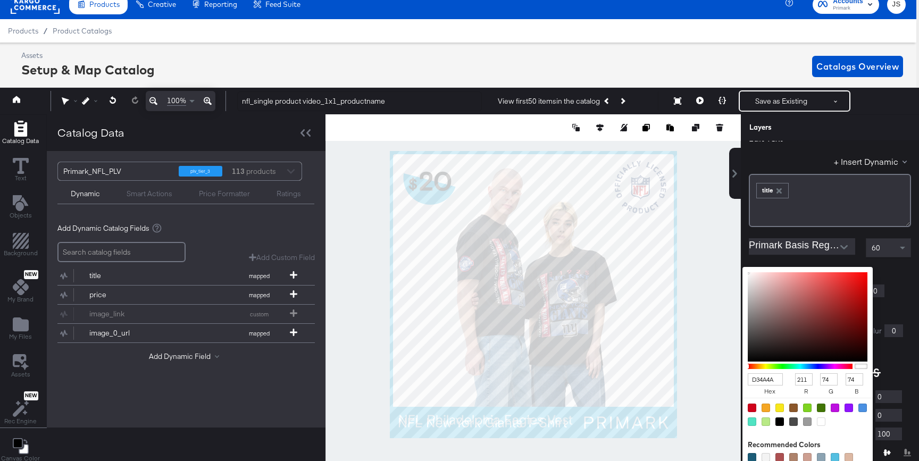
type input "210"
type input "71"
type input "DC2525"
type input "220"
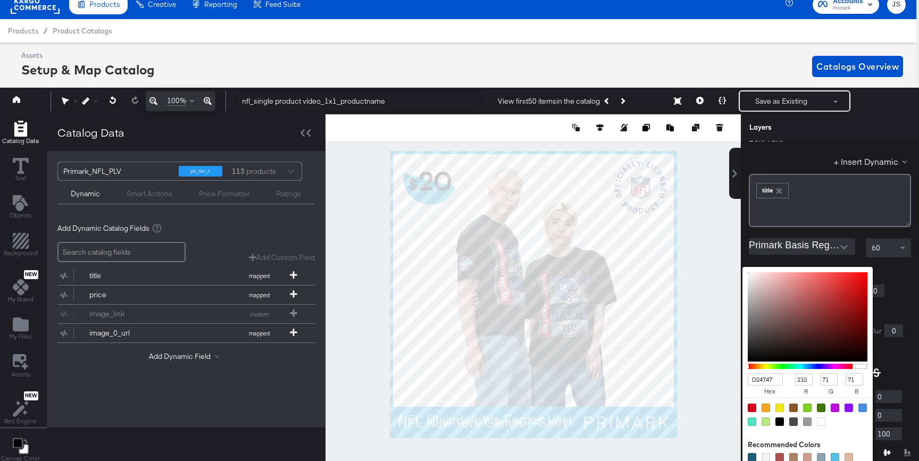
type input "37"
type input "E70808"
type input "231"
type input "8"
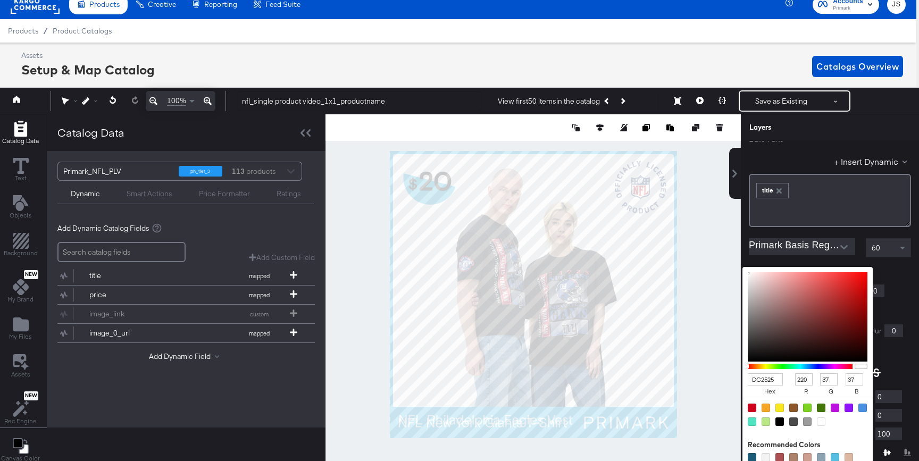
type input "8"
type input "EB0000"
type input "235"
type input "0"
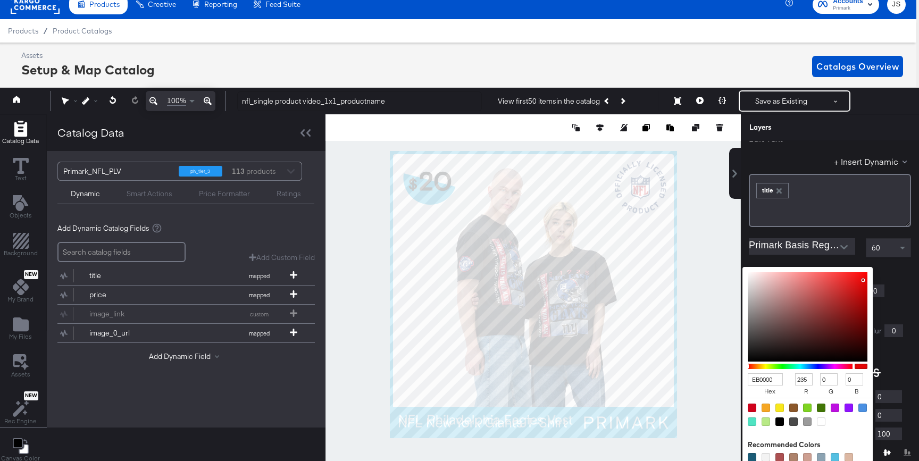
type input "EE0000"
type input "238"
drag, startPoint x: 826, startPoint y: 287, endPoint x: 870, endPoint y: 277, distance: 45.8
click at [776, 277] on div "EE0000 hex 238 r 0 g 0 b 100 a" at bounding box center [808, 366] width 130 height 199
click at [776, 266] on div "Fill Color: EE0000 hex 238 r 0 g 0 b 100 a Recommended Colors" at bounding box center [830, 271] width 162 height 10
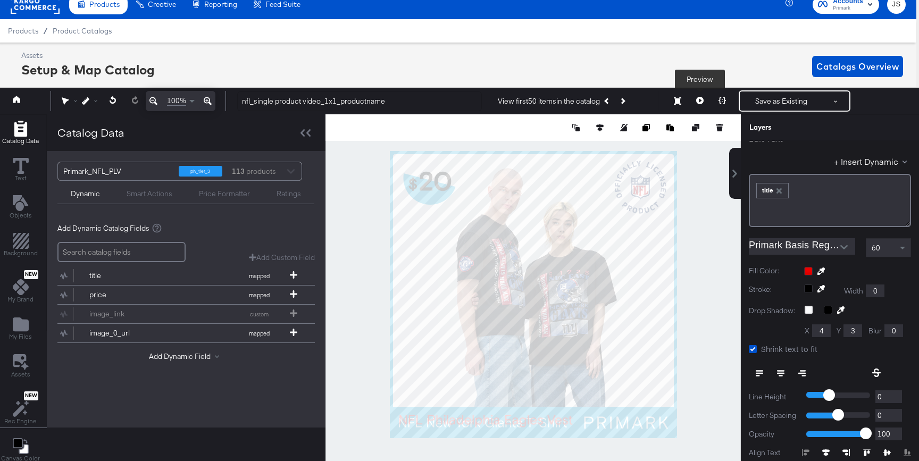
click at [701, 102] on icon at bounding box center [699, 100] width 7 height 7
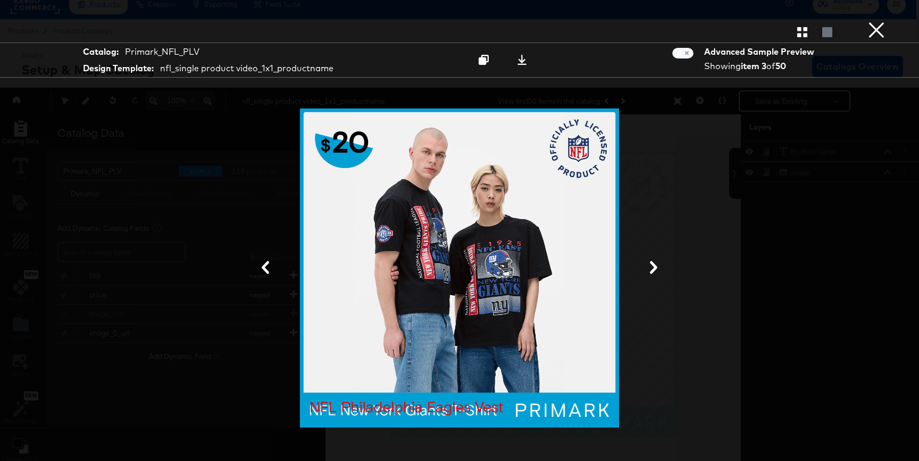
click at [776, 21] on button "×" at bounding box center [876, 10] width 21 height 21
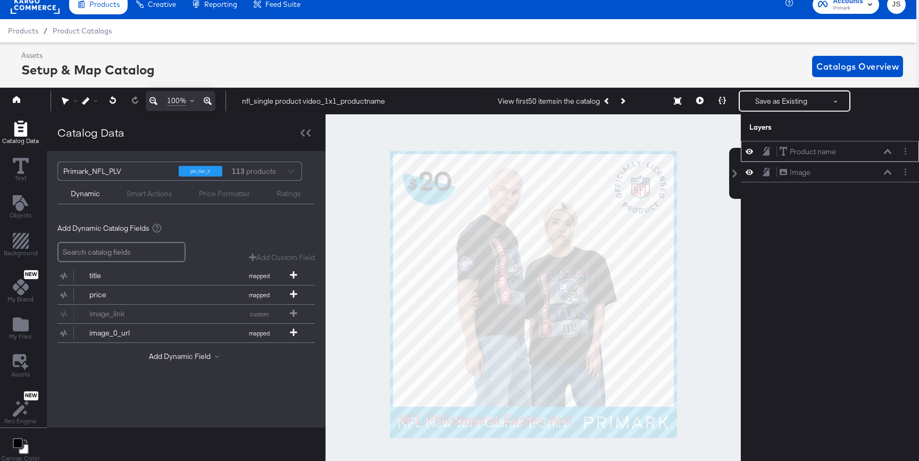
click at [776, 151] on icon at bounding box center [887, 151] width 7 height 5
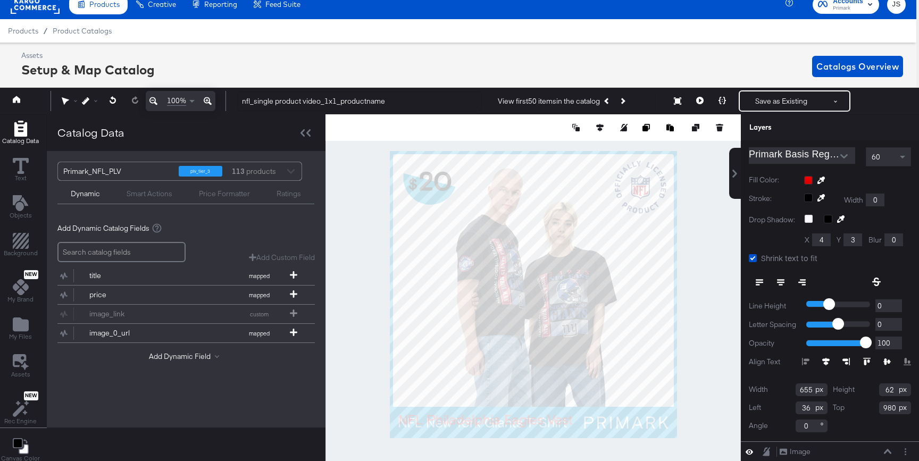
scroll to position [131, 0]
click at [301, 131] on icon at bounding box center [306, 132] width 10 height 7
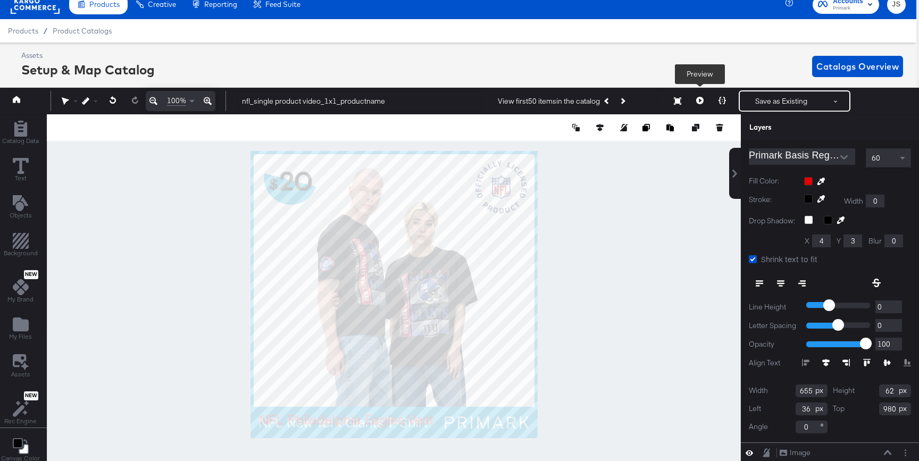
click at [706, 95] on button at bounding box center [700, 100] width 22 height 21
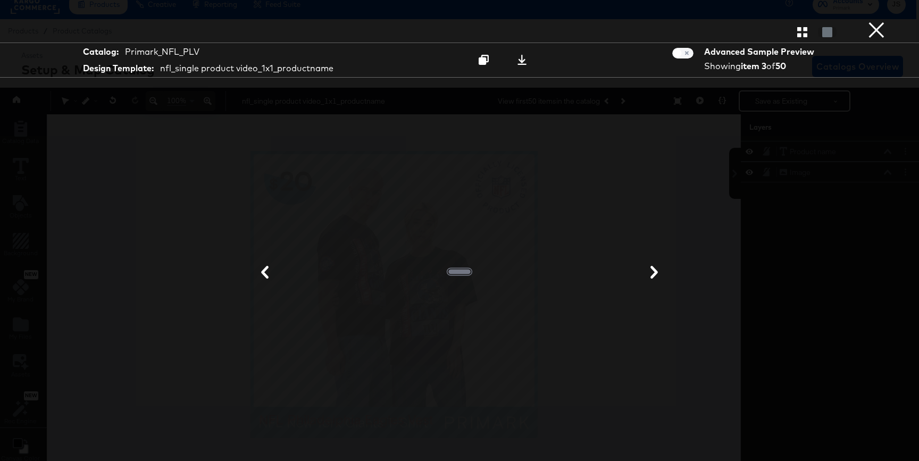
scroll to position [0, 0]
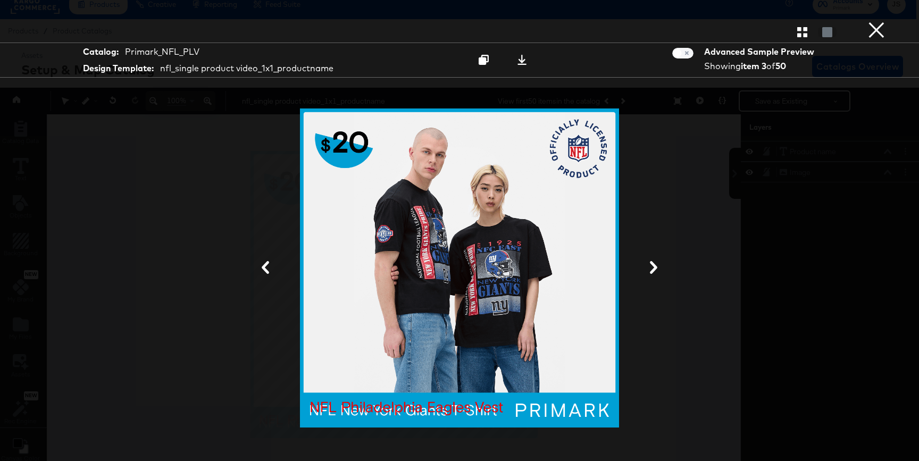
click at [776, 21] on button "×" at bounding box center [876, 10] width 21 height 21
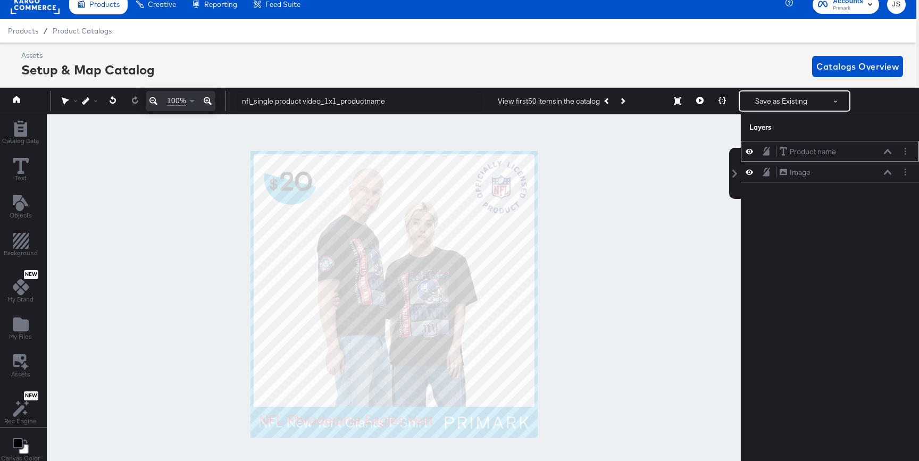
click at [776, 155] on div "Product name Product name" at bounding box center [835, 151] width 113 height 11
click at [776, 152] on icon at bounding box center [887, 151] width 7 height 5
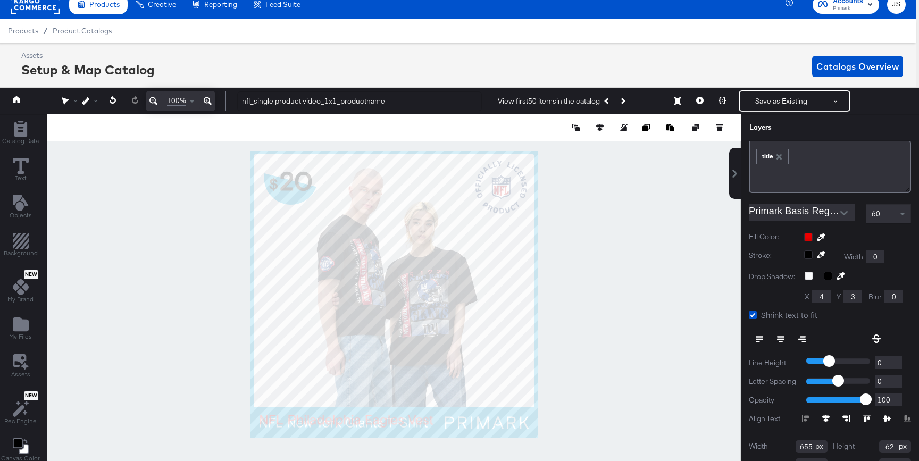
scroll to position [79, 0]
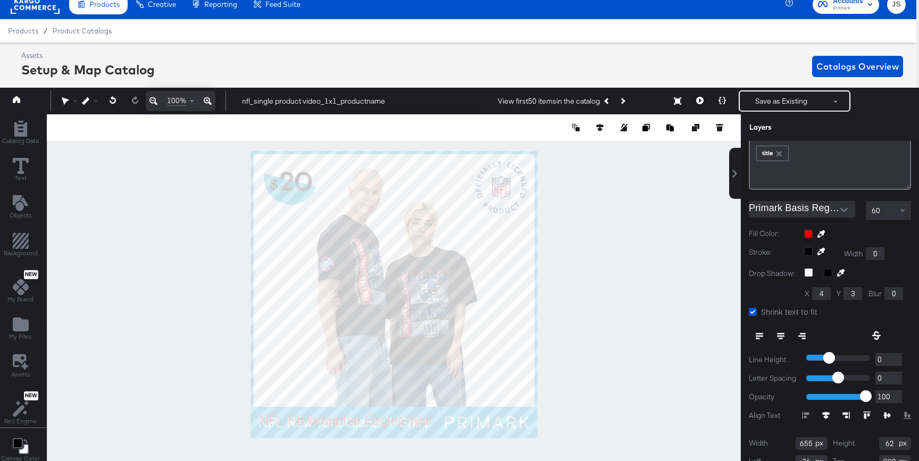
click at [758, 310] on label "Shrink text to fit" at bounding box center [785, 311] width 73 height 11
click at [0, 0] on input "Shrink text to fit" at bounding box center [0, 0] width 0 height 0
click at [752, 312] on icon at bounding box center [753, 312] width 8 height 8
click at [0, 0] on input "Shrink text to fit" at bounding box center [0, 0] width 0 height 0
click at [752, 312] on icon at bounding box center [753, 312] width 8 height 8
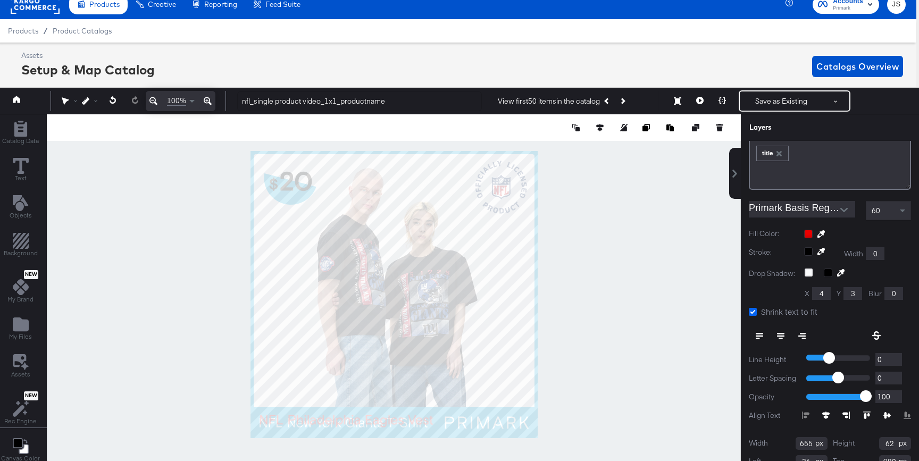
click at [0, 0] on input "Shrink text to fit" at bounding box center [0, 0] width 0 height 0
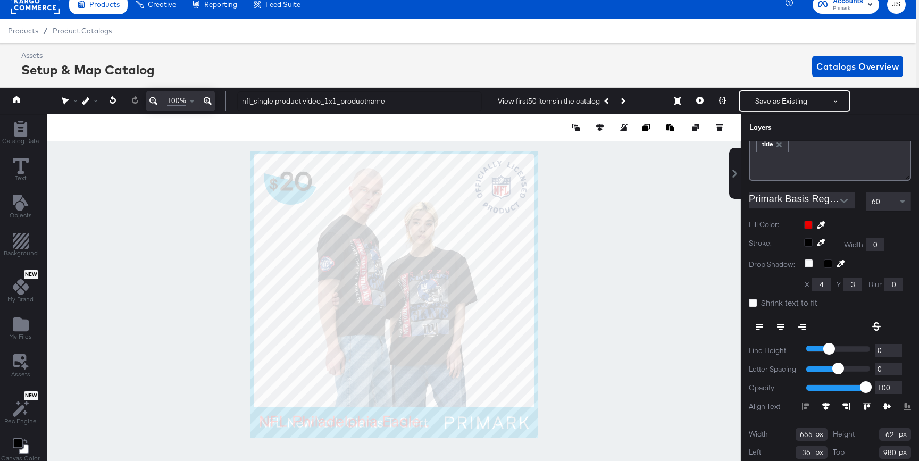
scroll to position [0, 0]
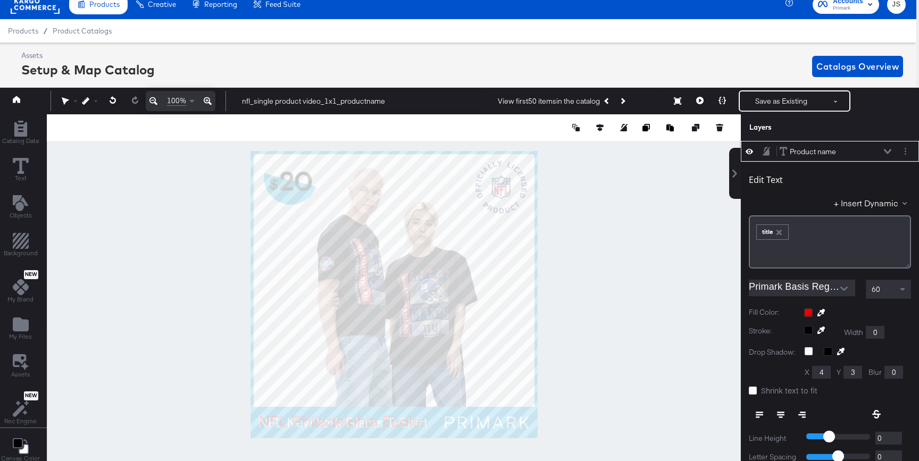
click at [776, 149] on icon at bounding box center [887, 151] width 7 height 5
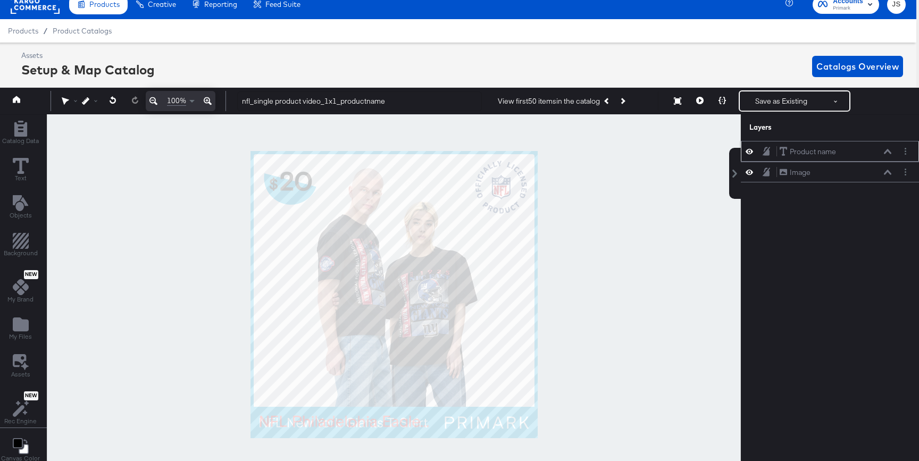
click at [776, 148] on button at bounding box center [888, 151] width 9 height 6
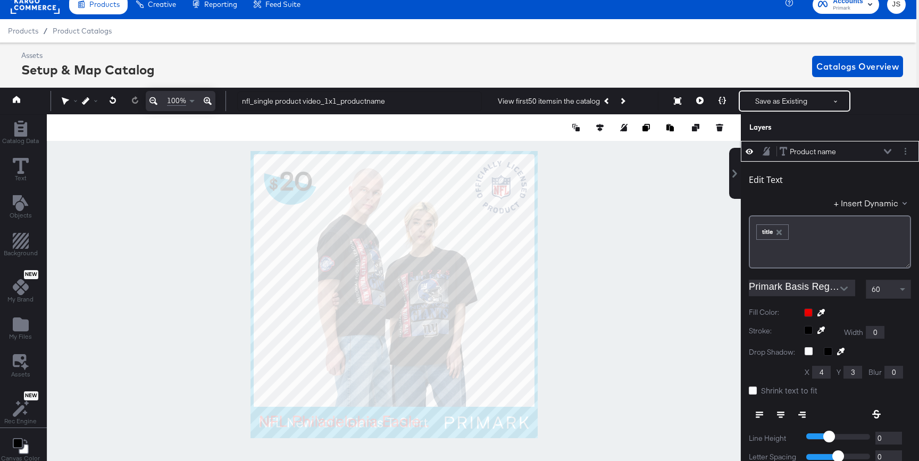
scroll to position [24, 3]
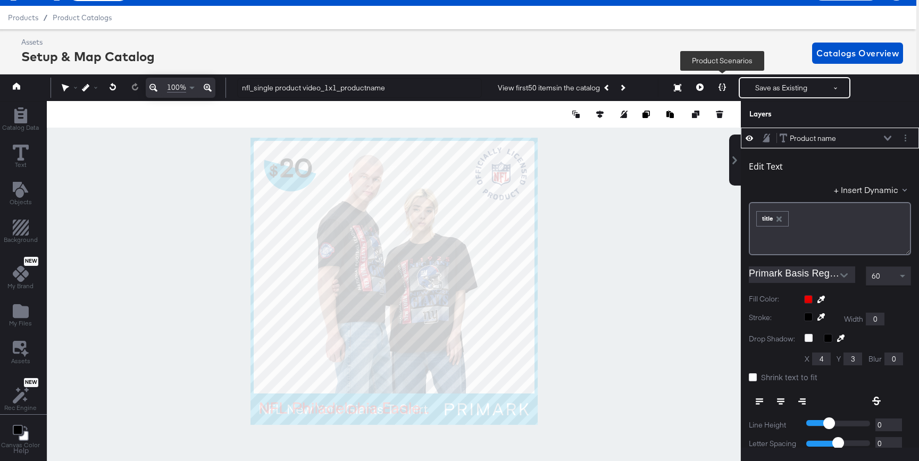
click at [723, 86] on icon at bounding box center [722, 87] width 7 height 7
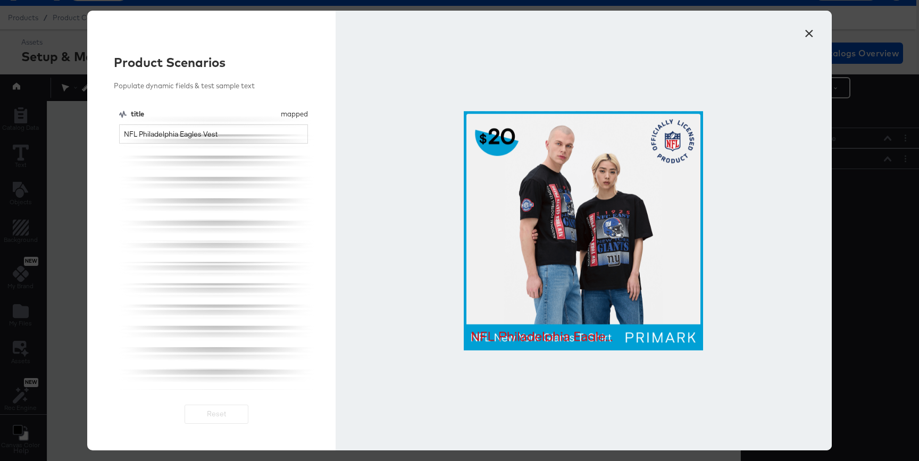
click at [776, 37] on button "×" at bounding box center [809, 30] width 19 height 19
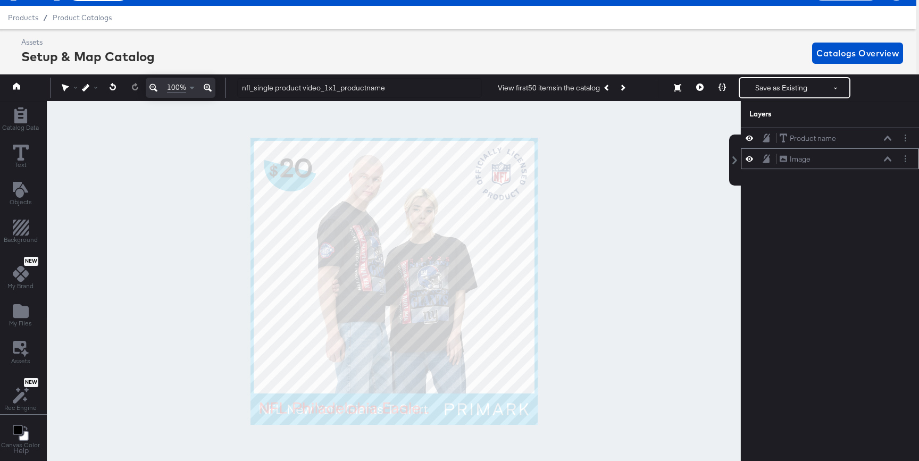
click at [751, 159] on icon at bounding box center [749, 158] width 7 height 9
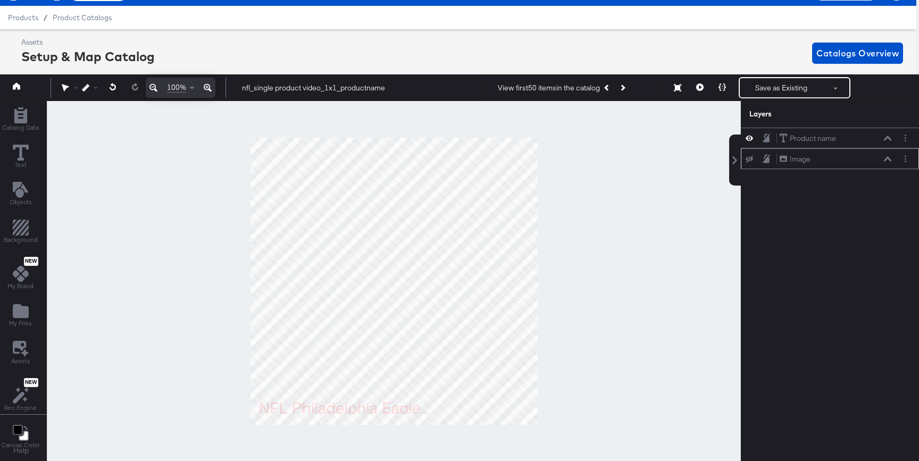
click at [751, 159] on icon at bounding box center [749, 159] width 7 height 7
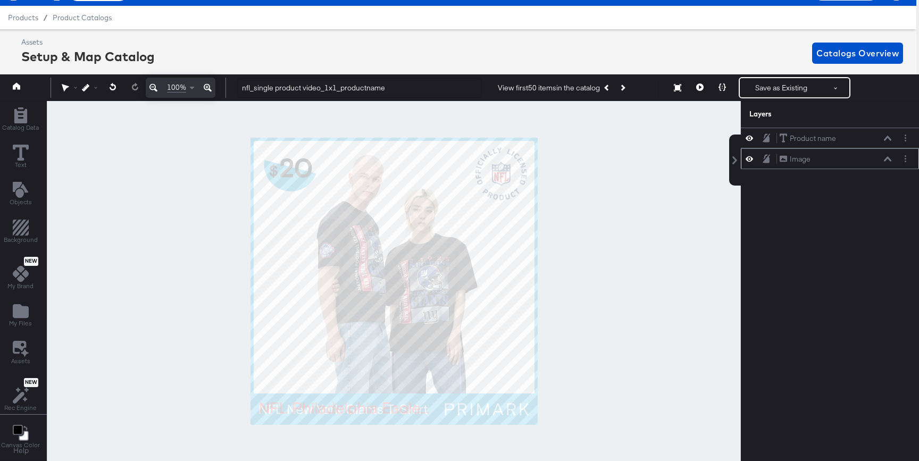
click at [749, 159] on icon at bounding box center [749, 158] width 7 height 9
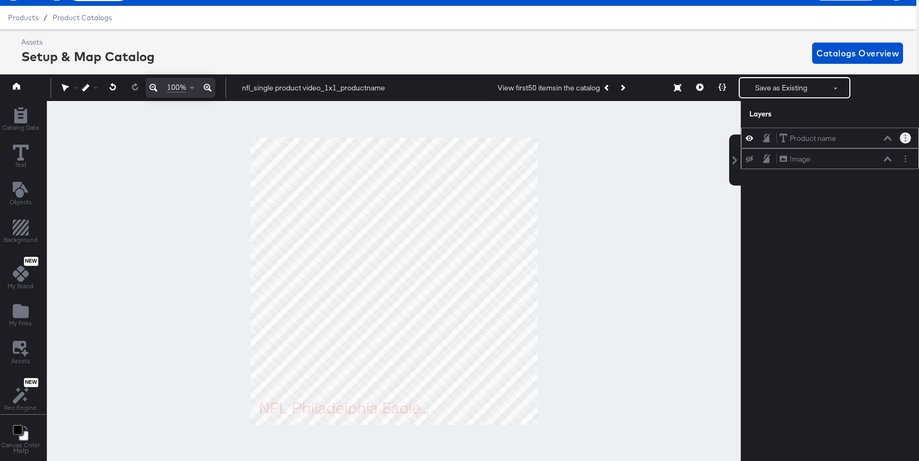
click at [776, 133] on button "Layer Options" at bounding box center [905, 137] width 11 height 11
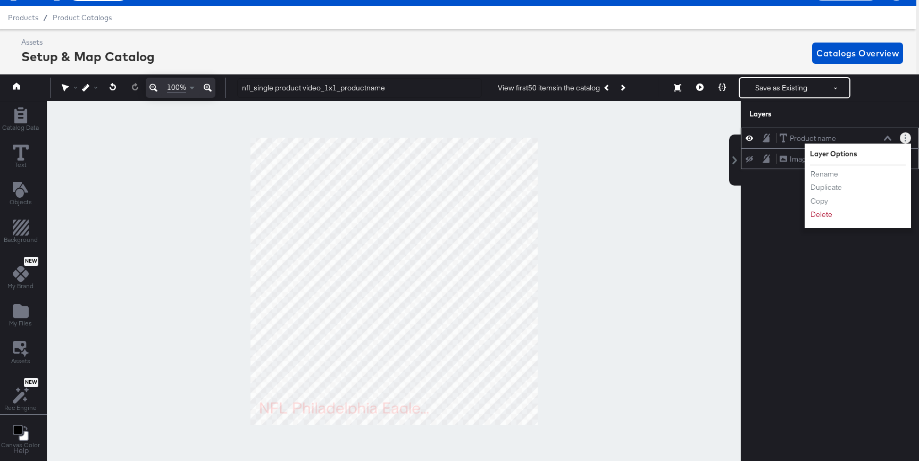
click at [776, 136] on icon at bounding box center [887, 138] width 7 height 5
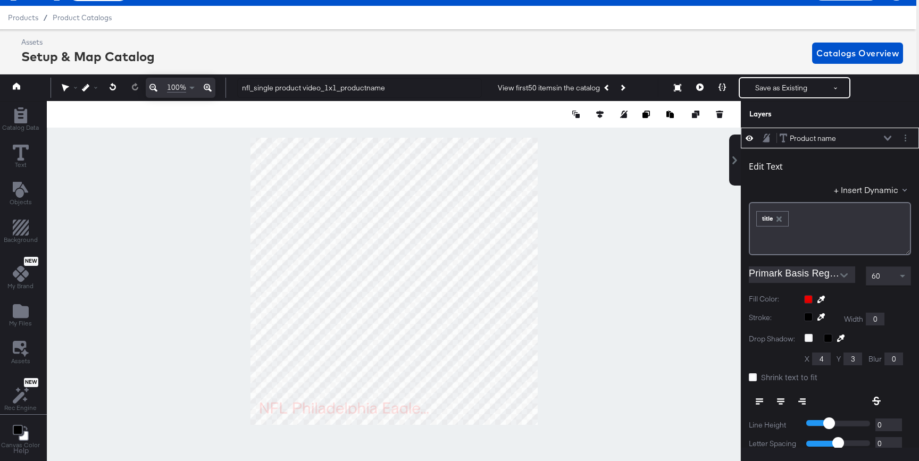
click at [776, 297] on div at bounding box center [857, 299] width 107 height 9
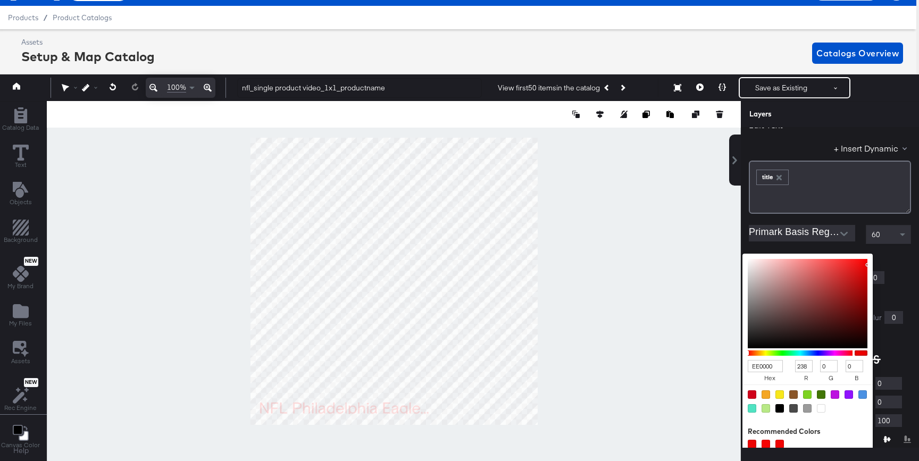
type input "D29898"
type input "210"
type input "152"
type input "D29A9A"
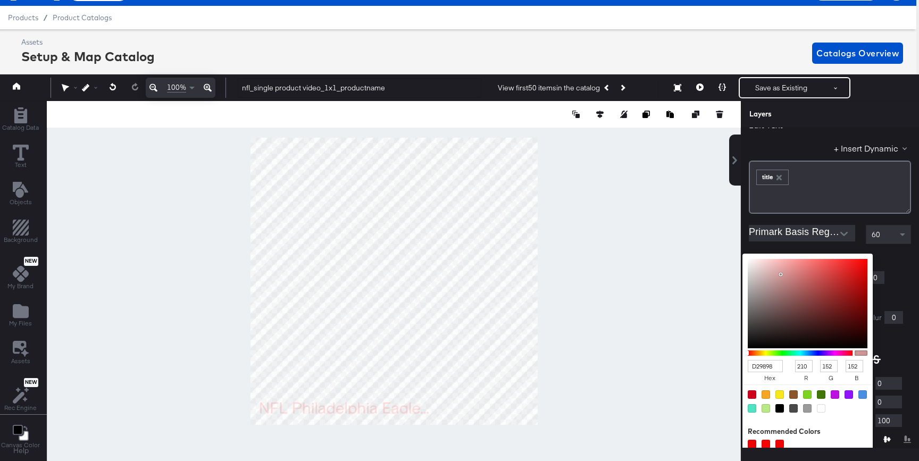
type input "154"
type input "E4C4C4"
type input "228"
type input "196"
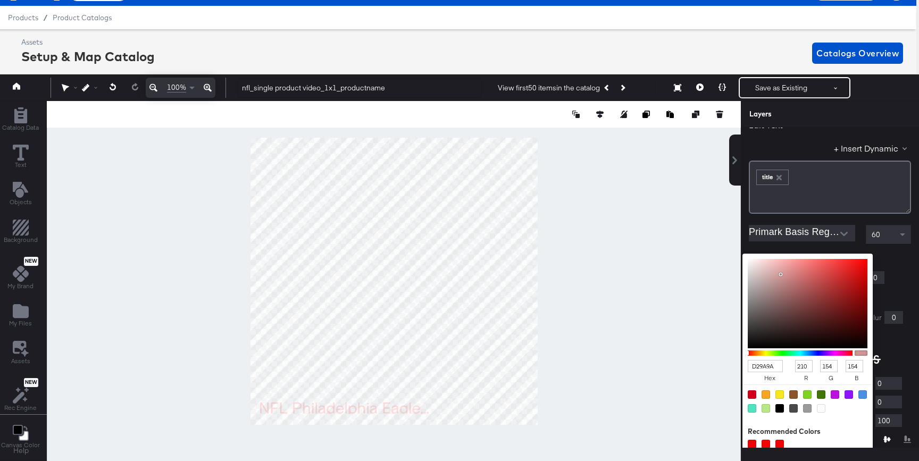
type input "196"
type input "FFFFFF"
type input "255"
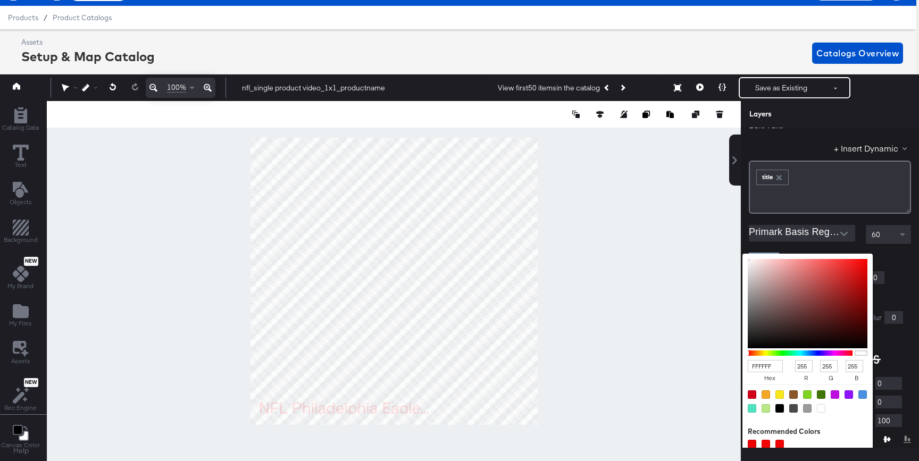
drag, startPoint x: 781, startPoint y: 274, endPoint x: 729, endPoint y: 248, distance: 58.1
click at [741, 248] on div "Product name Product name Edit Text + Insert Dynamic ﻿ ﻿ title ﻿ Primark Basis …" at bounding box center [830, 288] width 178 height 320
click at [770, 222] on div "Edit Text + Insert Dynamic ﻿ ﻿ title ﻿ Primark Basis Regular 60 Fill Color: FFF…" at bounding box center [830, 313] width 178 height 412
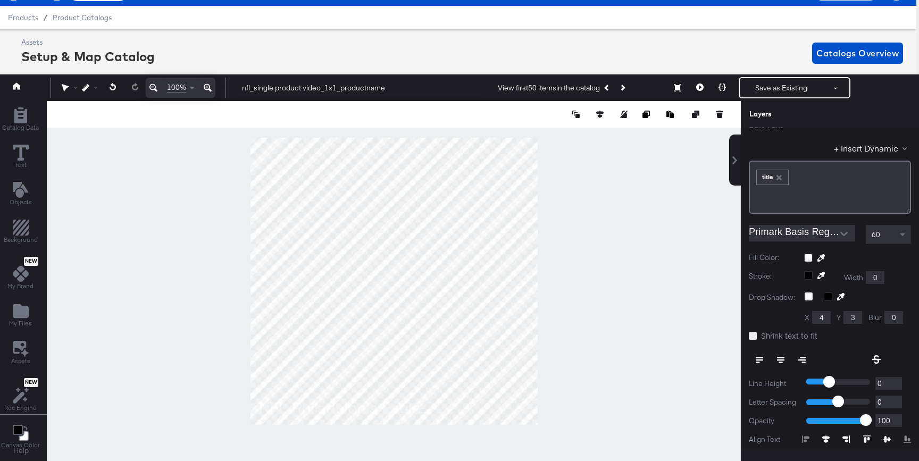
click at [754, 338] on icon at bounding box center [753, 336] width 8 height 8
click at [0, 0] on input "Shrink text to fit" at bounding box center [0, 0] width 0 height 0
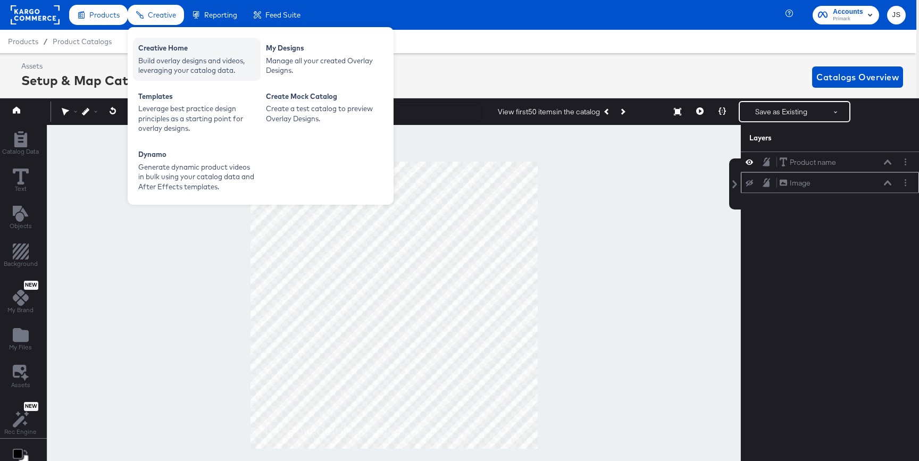
click at [161, 51] on div "Creative Home" at bounding box center [196, 49] width 117 height 13
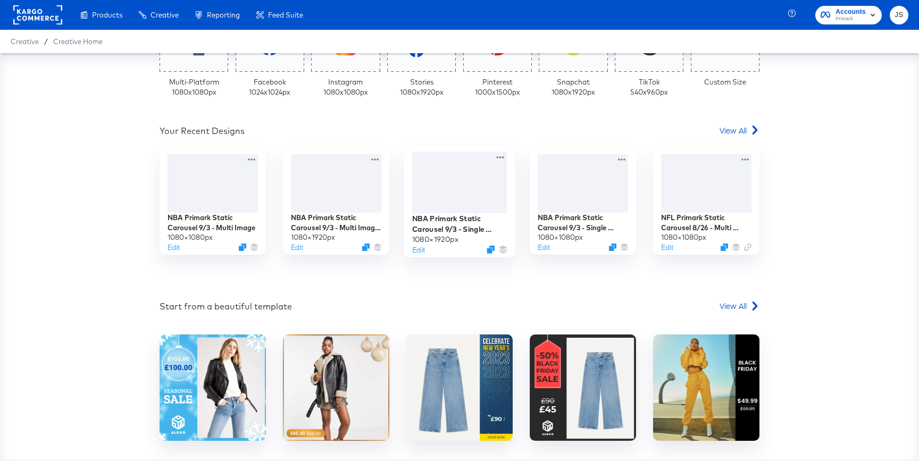
scroll to position [292, 0]
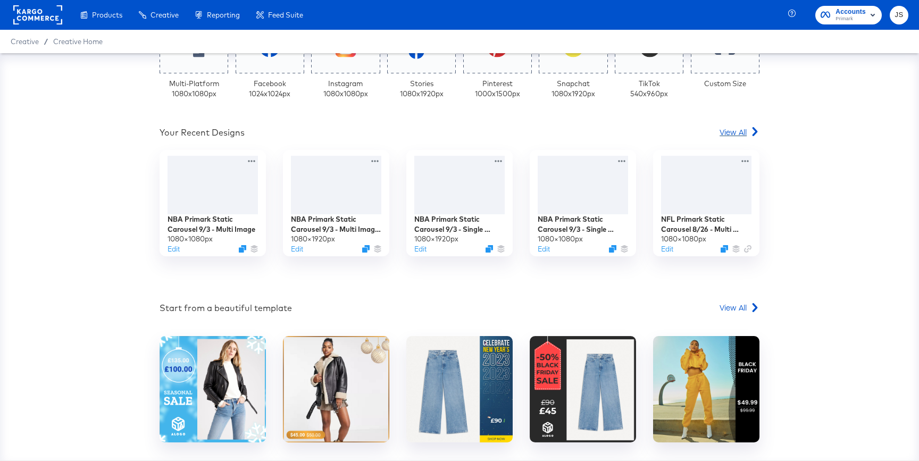
click at [733, 127] on span "View All" at bounding box center [733, 132] width 27 height 11
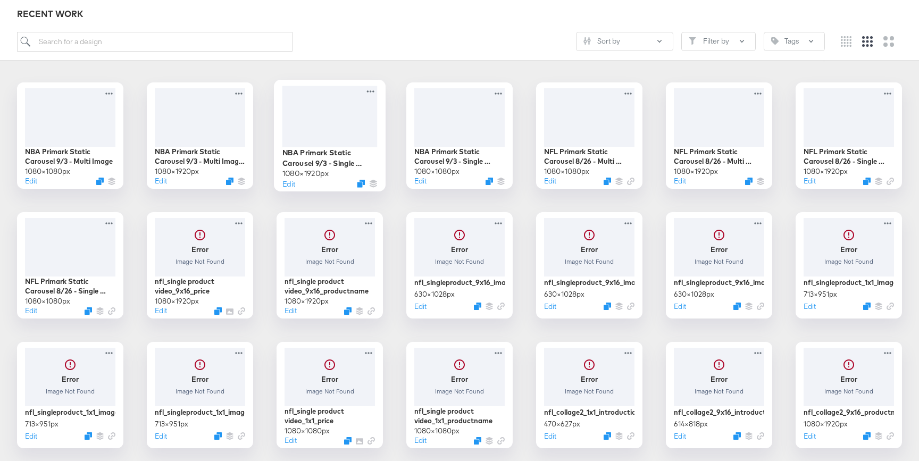
scroll to position [171, 0]
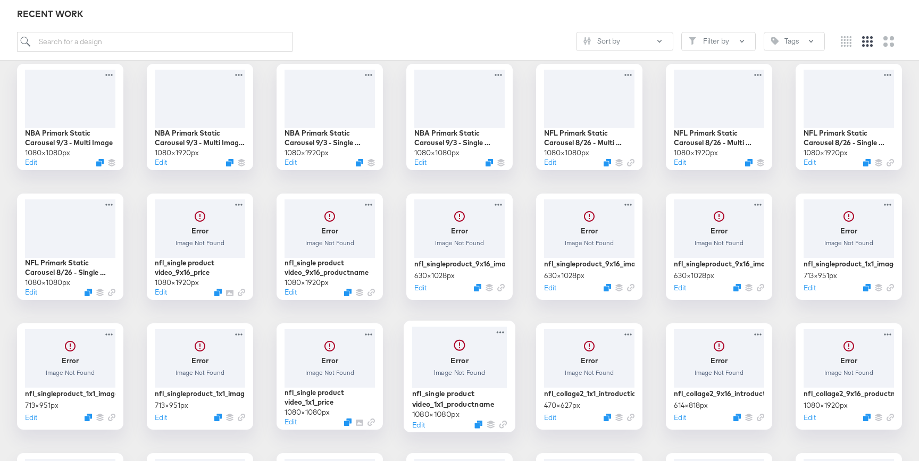
click at [468, 364] on div at bounding box center [459, 358] width 95 height 62
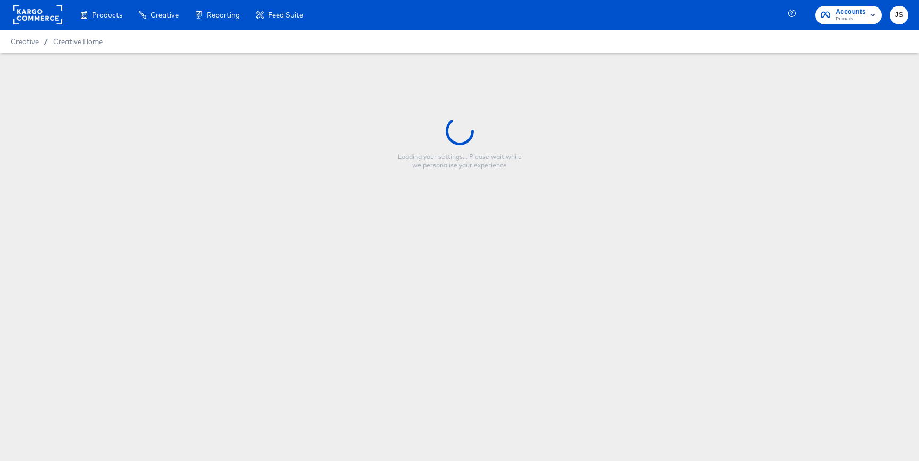
type input "nfl_single product video_1x1_productname"
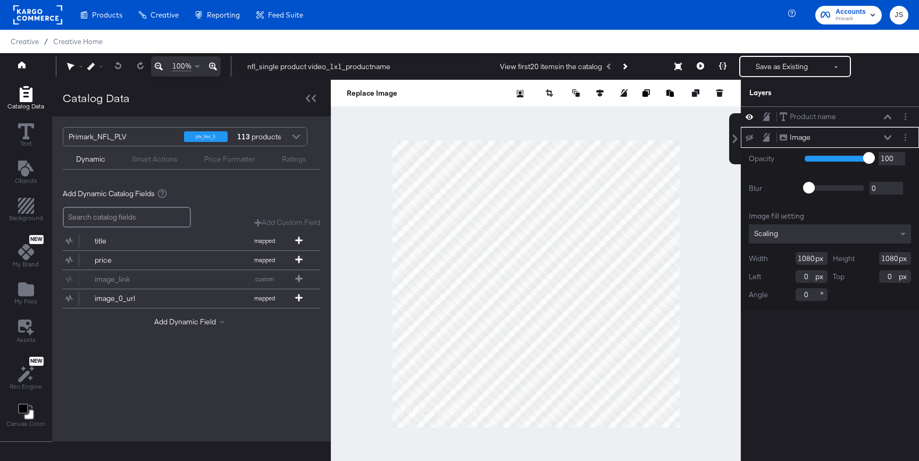
click at [751, 137] on icon at bounding box center [749, 137] width 7 height 7
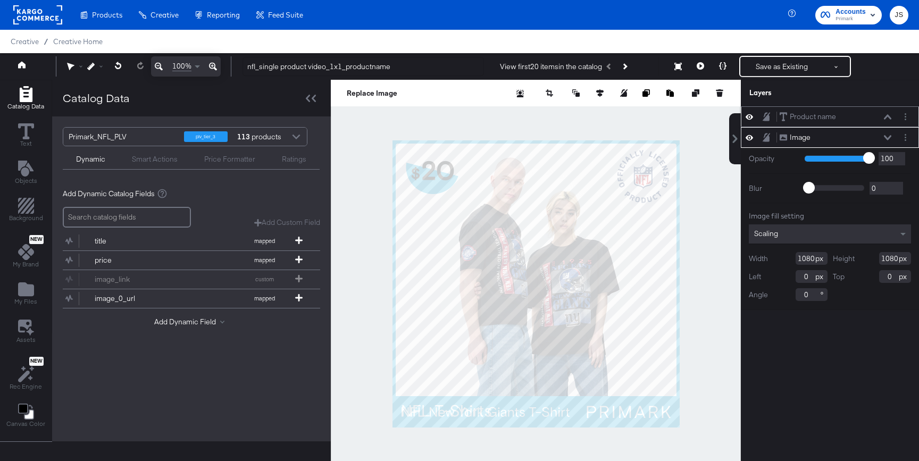
click at [887, 116] on icon at bounding box center [887, 116] width 7 height 5
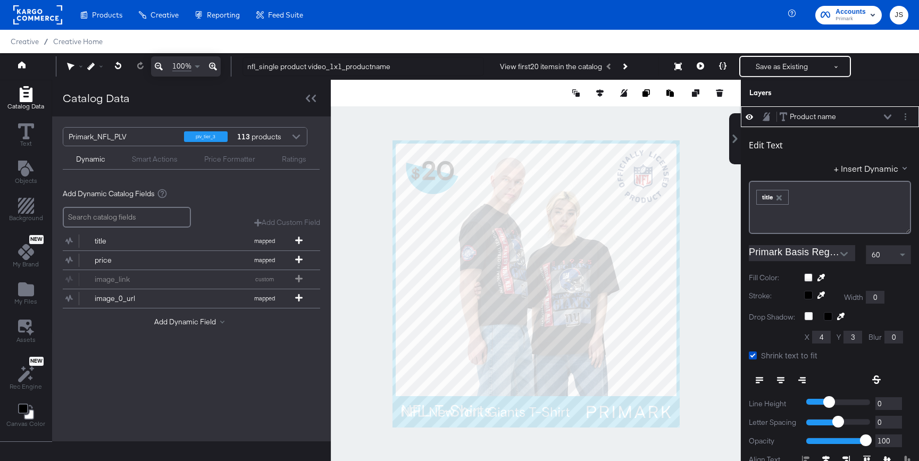
scroll to position [11, 0]
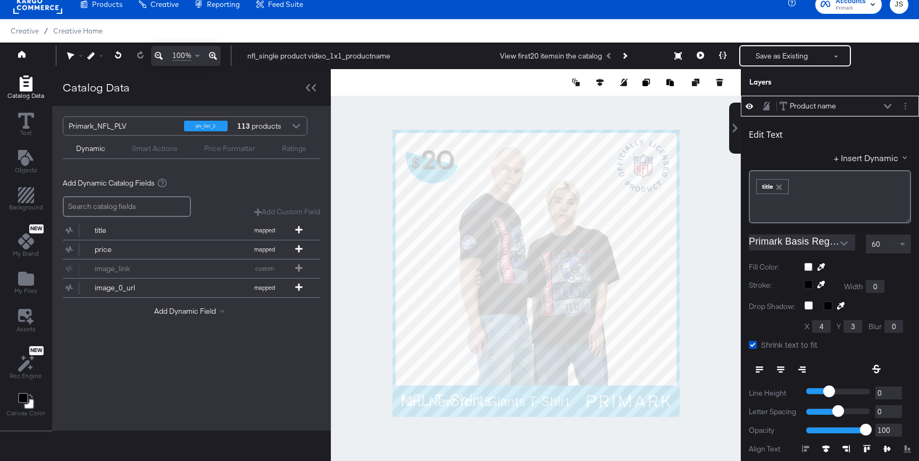
click at [808, 264] on div at bounding box center [857, 267] width 107 height 9
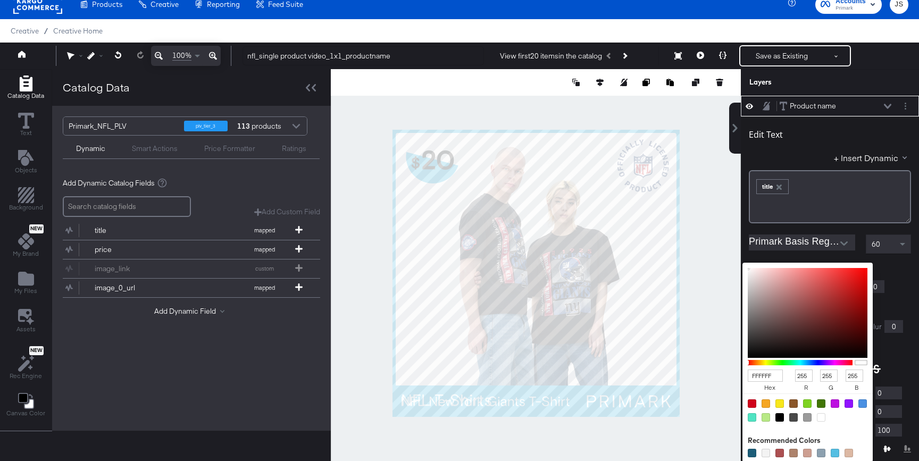
type input "B76D6D"
type input "183"
type input "109"
type input "B76A6A"
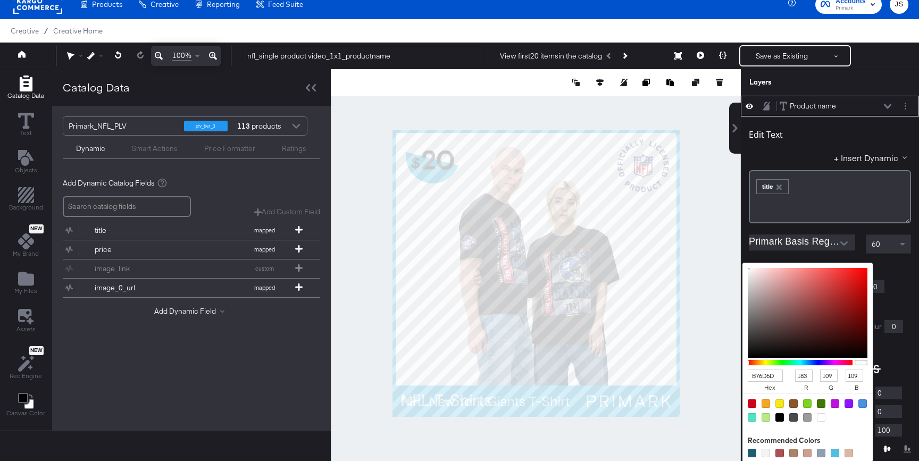
type input "106"
type input "B74D4D"
type input "77"
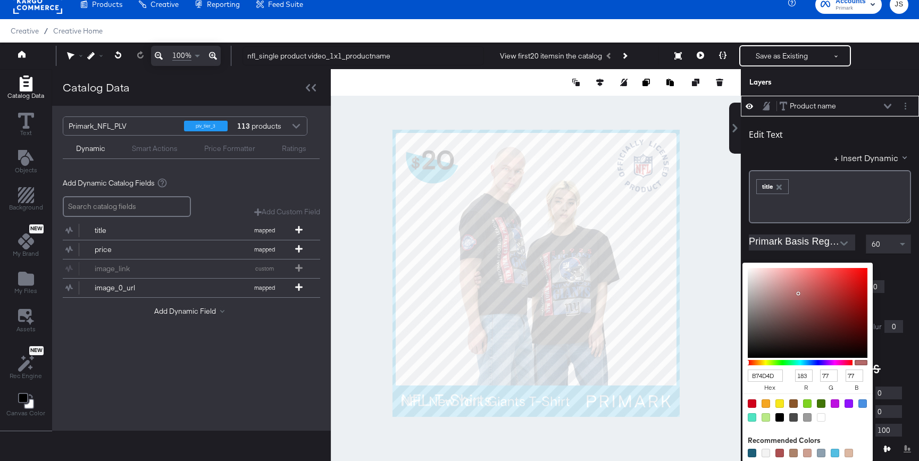
type input "B83232"
type input "184"
type input "50"
type input "C11C1C"
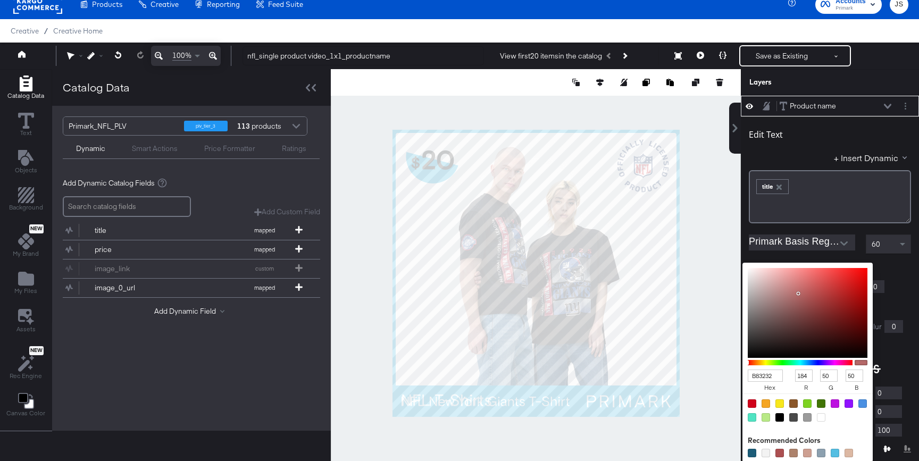
type input "193"
type input "28"
type input "C71313"
type input "199"
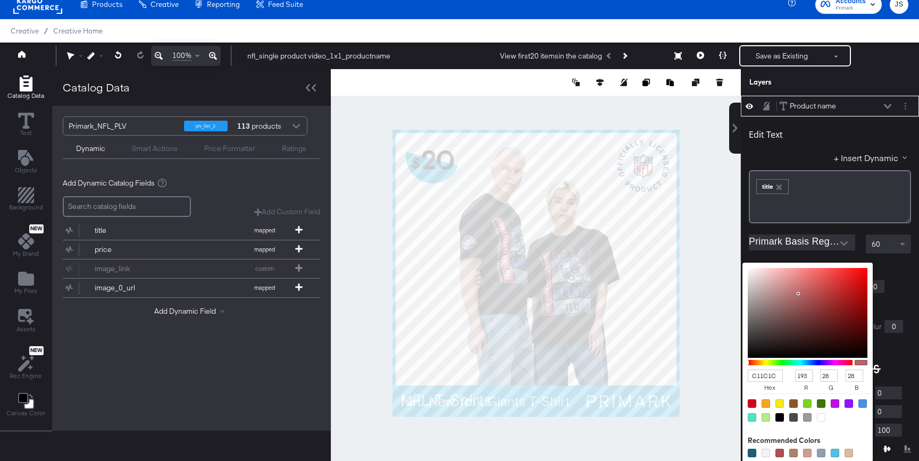
type input "19"
type input "D20A0A"
type input "210"
type input "10"
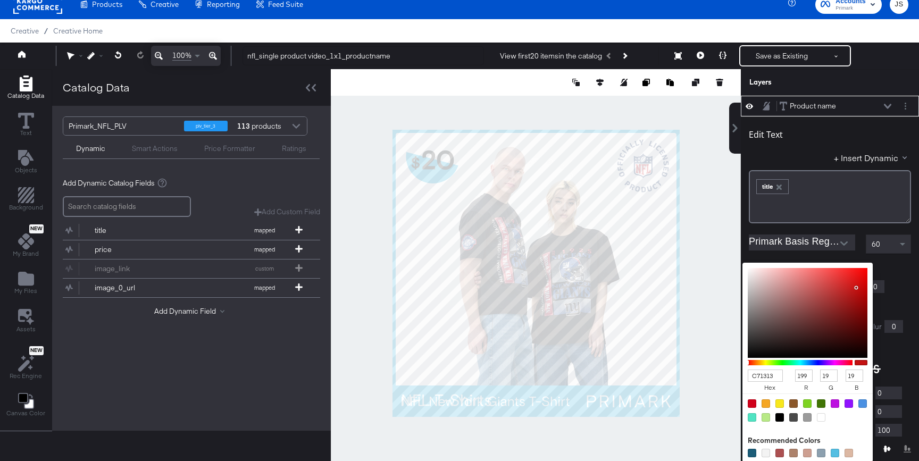
type input "10"
type input "E00303"
type input "224"
type input "3"
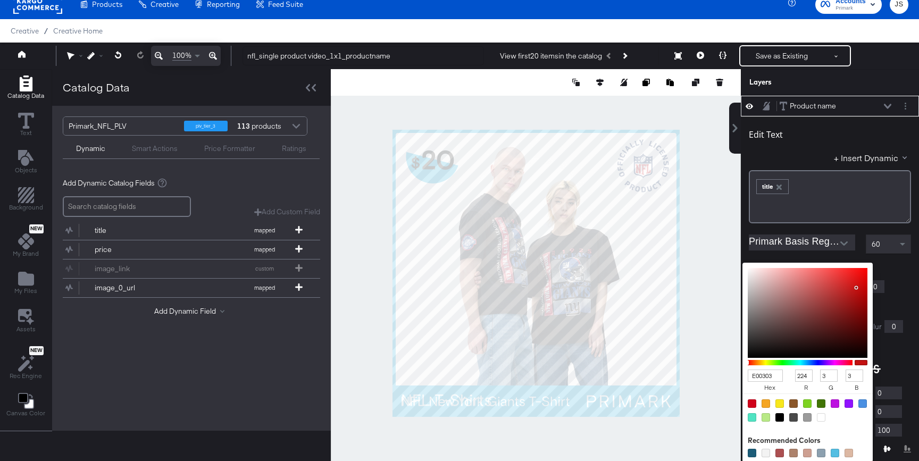
type input "ED0000"
type input "237"
type input "0"
type input "FE0000"
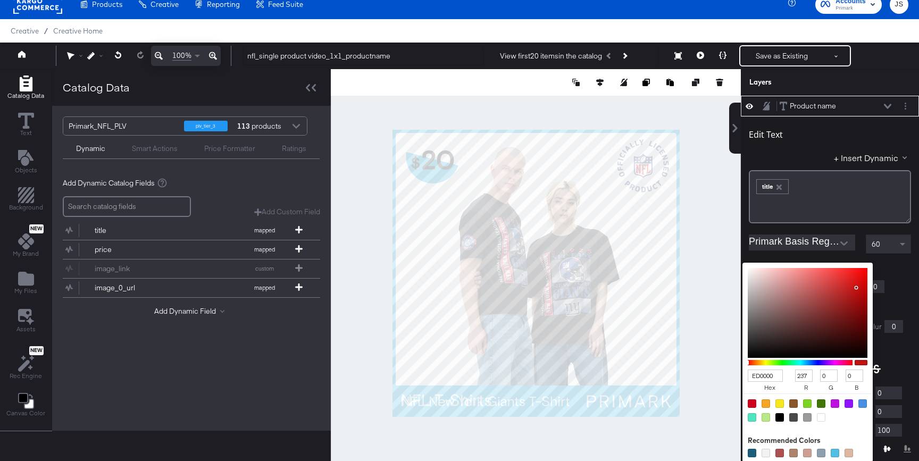
type input "254"
type input "FF0000"
type input "255"
drag, startPoint x: 796, startPoint y: 294, endPoint x: 870, endPoint y: 265, distance: 79.3
click at [871, 265] on div "FF0000 hex 255 r 0 g 0 b 100 a" at bounding box center [808, 362] width 130 height 199
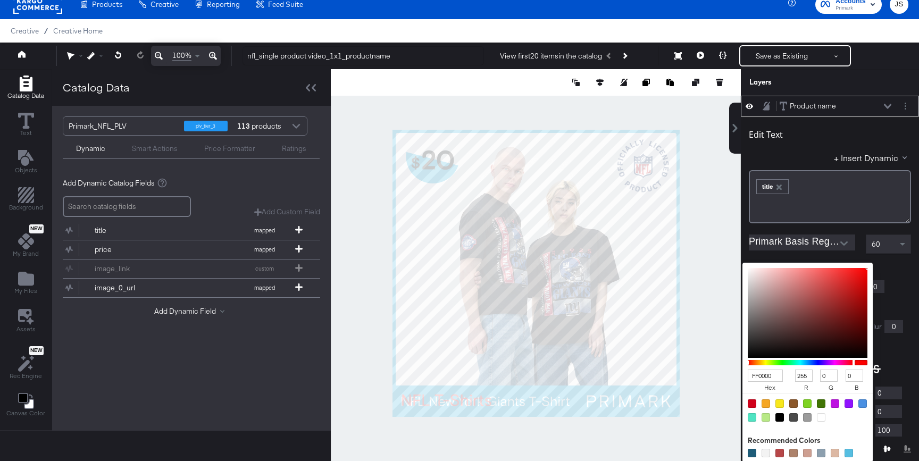
click at [889, 268] on div "FF0000 hex 255 r 0 g 0 b 100 a Recommended Colors" at bounding box center [857, 267] width 107 height 9
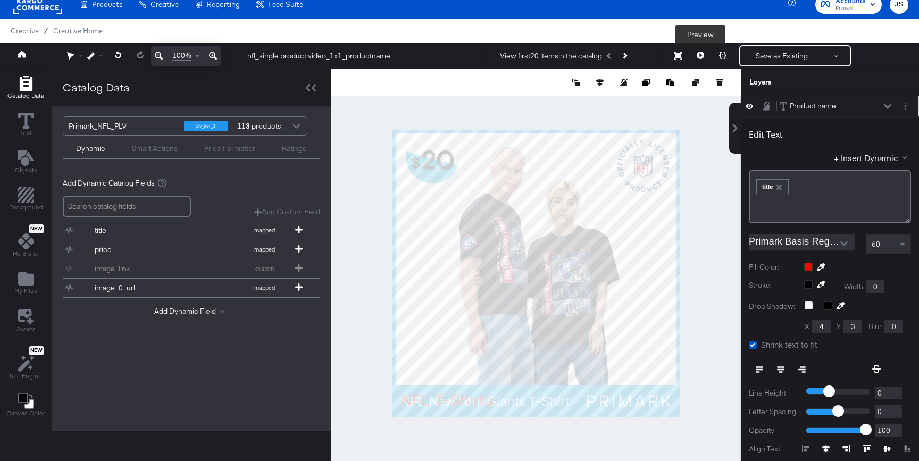
click at [703, 62] on button at bounding box center [700, 55] width 22 height 21
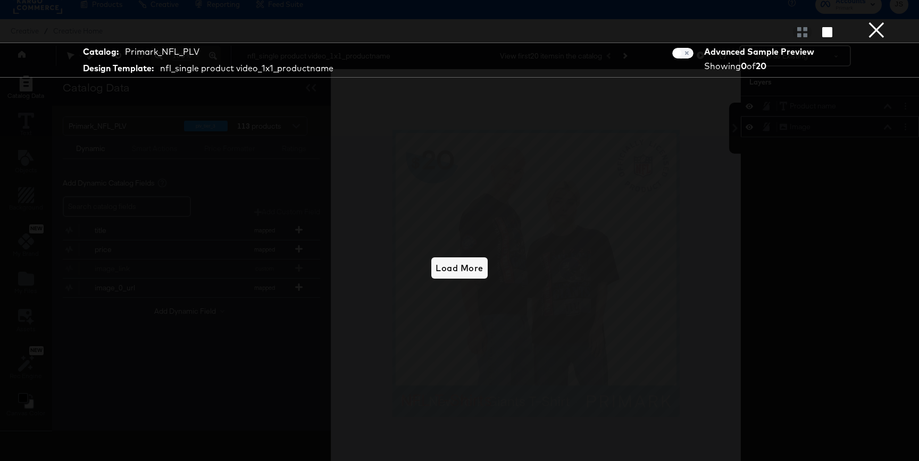
click at [881, 21] on button "×" at bounding box center [876, 10] width 21 height 21
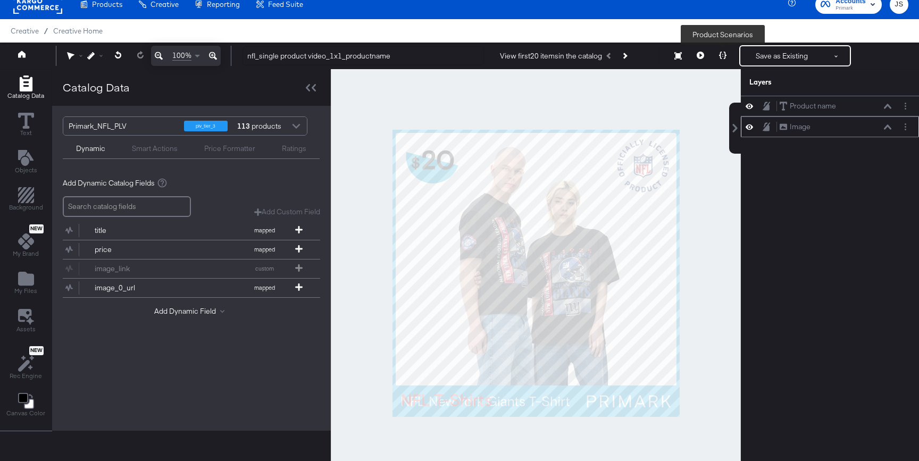
click at [719, 59] on button at bounding box center [723, 55] width 22 height 21
